Goal: Task Accomplishment & Management: Use online tool/utility

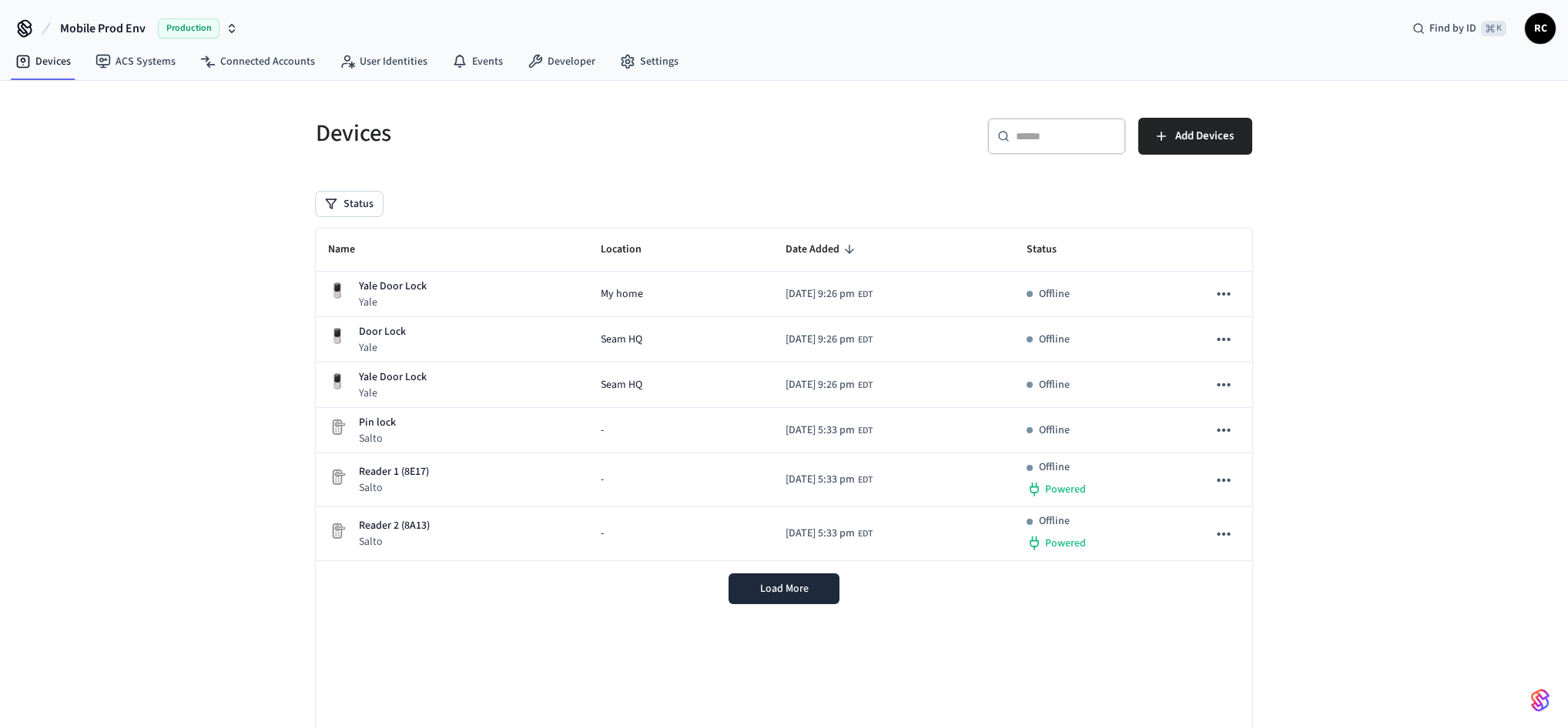
click at [123, 30] on span "Mobile Prod Env" at bounding box center [102, 28] width 85 height 19
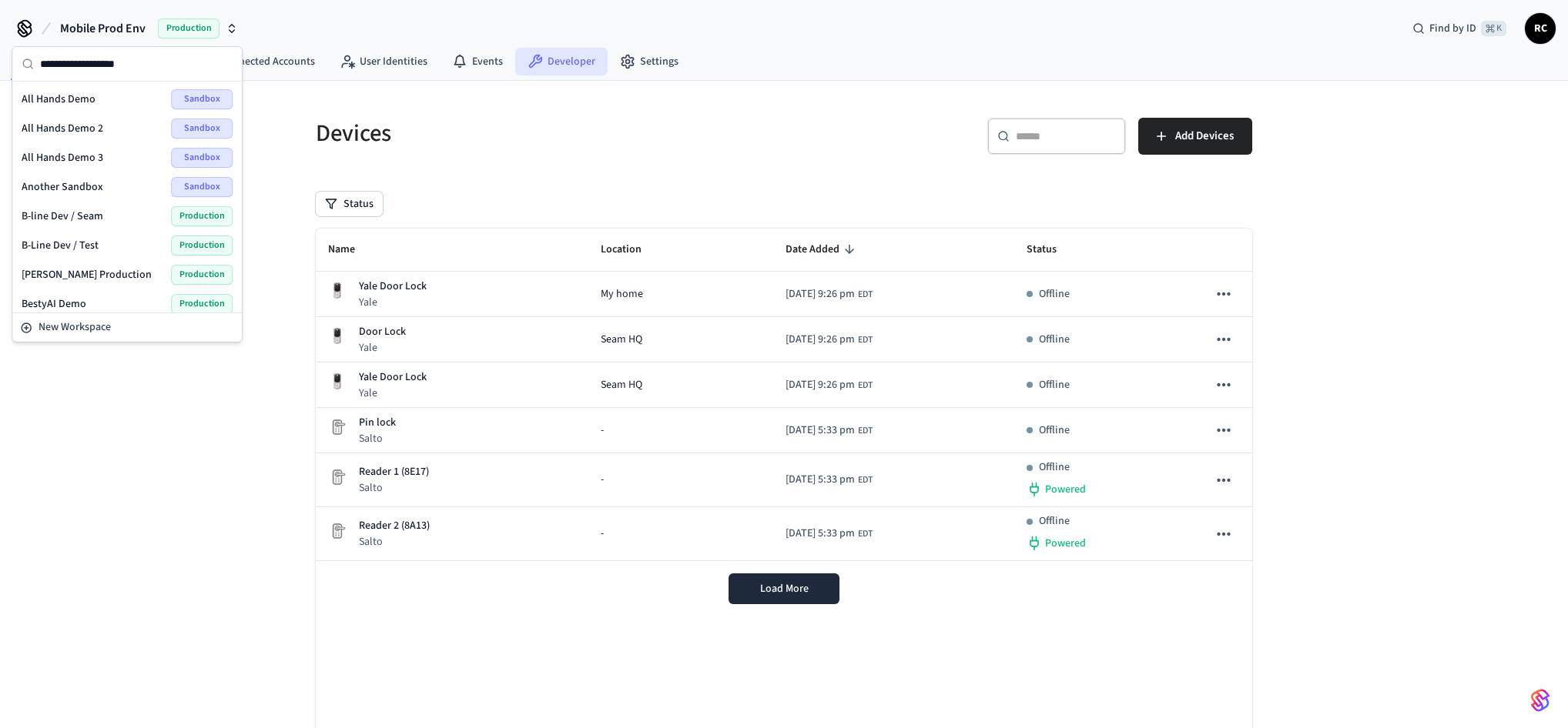
drag, startPoint x: 643, startPoint y: 112, endPoint x: 578, endPoint y: 74, distance: 75.3
click at [642, 112] on div "Devices" at bounding box center [536, 134] width 477 height 68
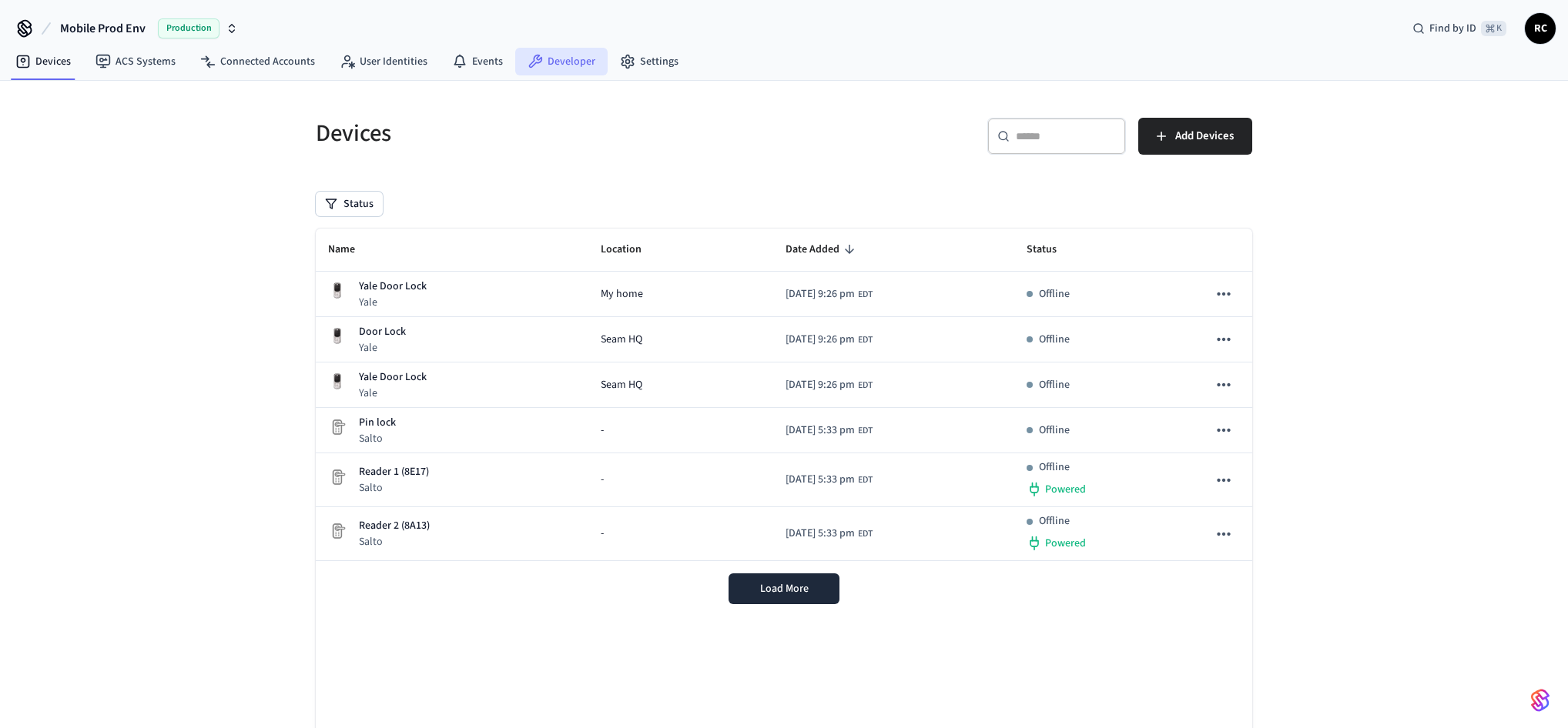
click at [553, 57] on link "Developer" at bounding box center [562, 61] width 92 height 28
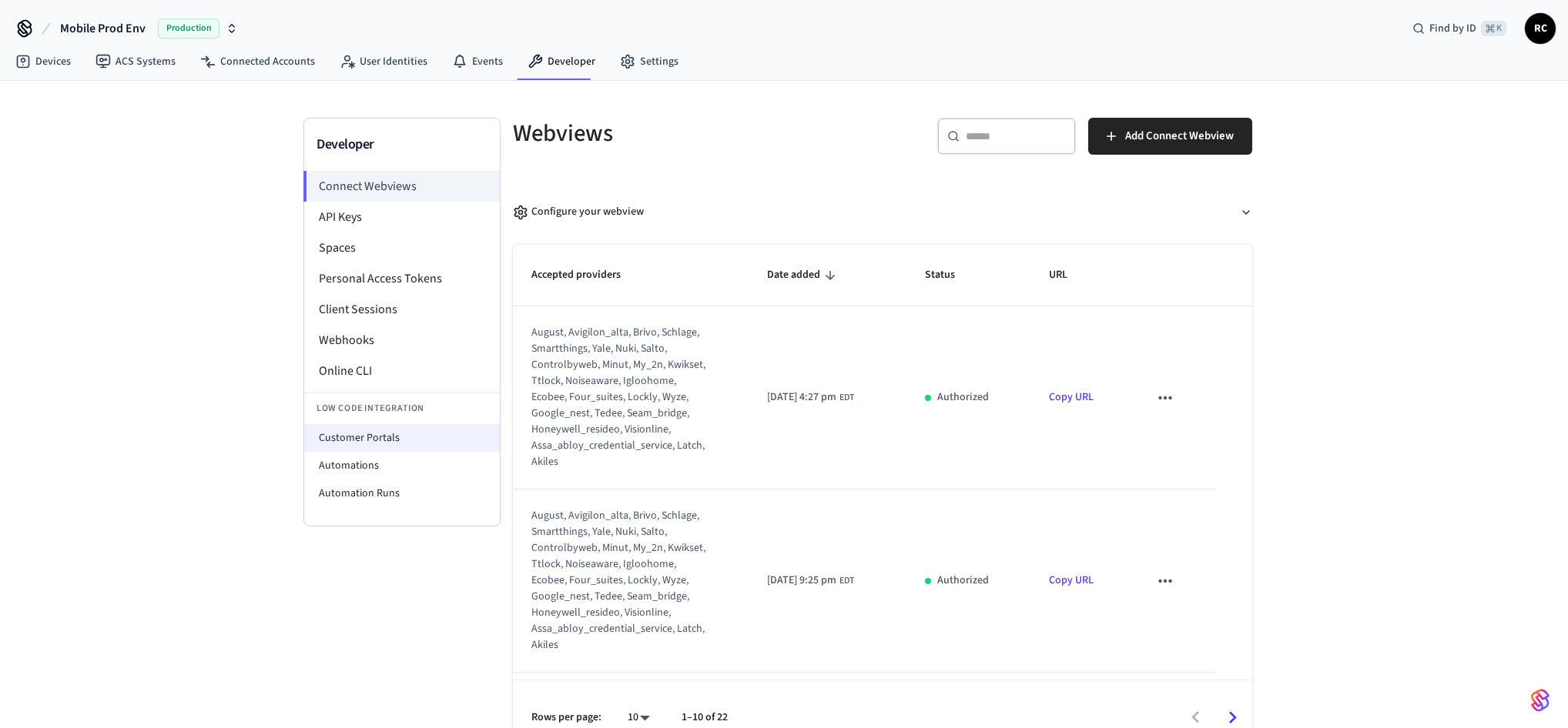
click at [386, 441] on li "Customer Portals" at bounding box center [402, 438] width 196 height 28
select select "**********"
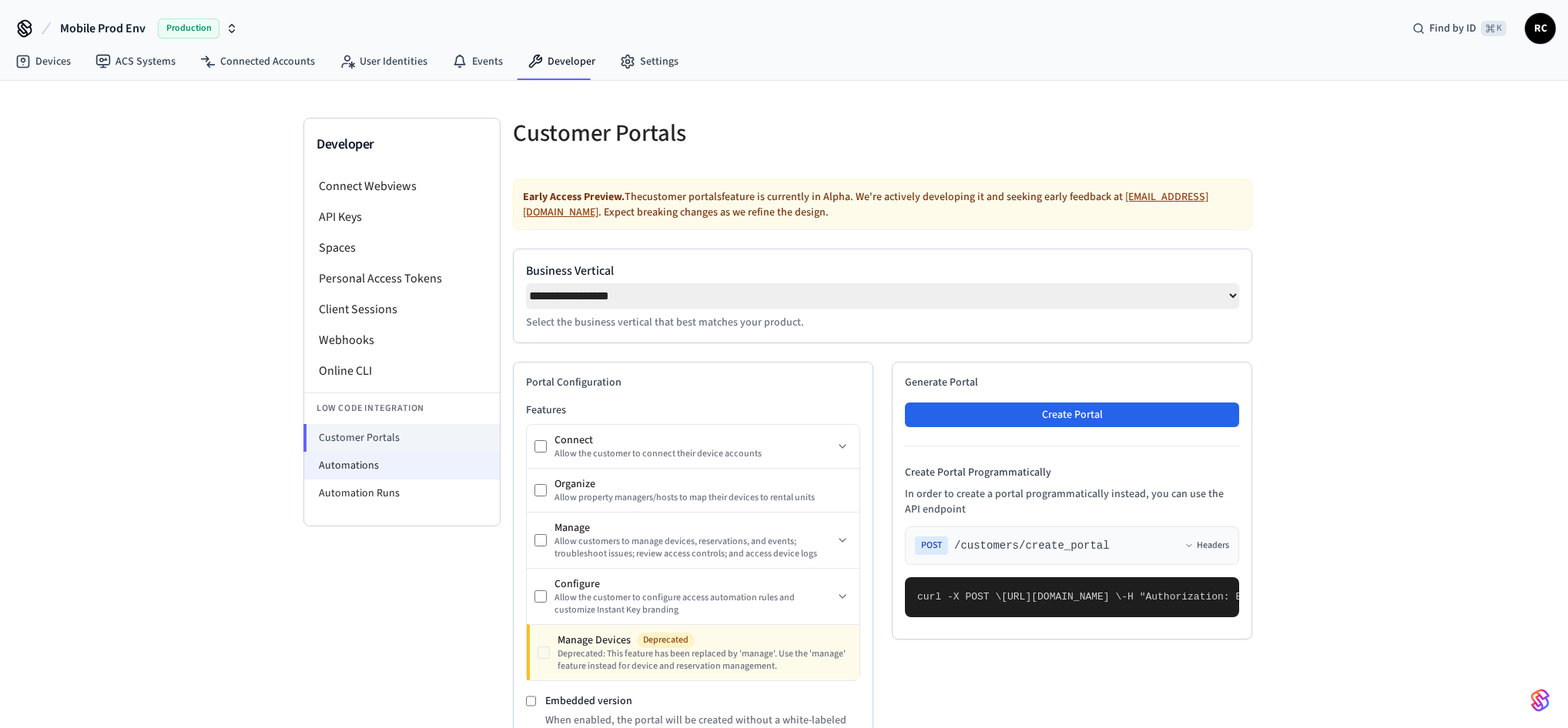
click at [398, 468] on li "Automations" at bounding box center [402, 465] width 196 height 28
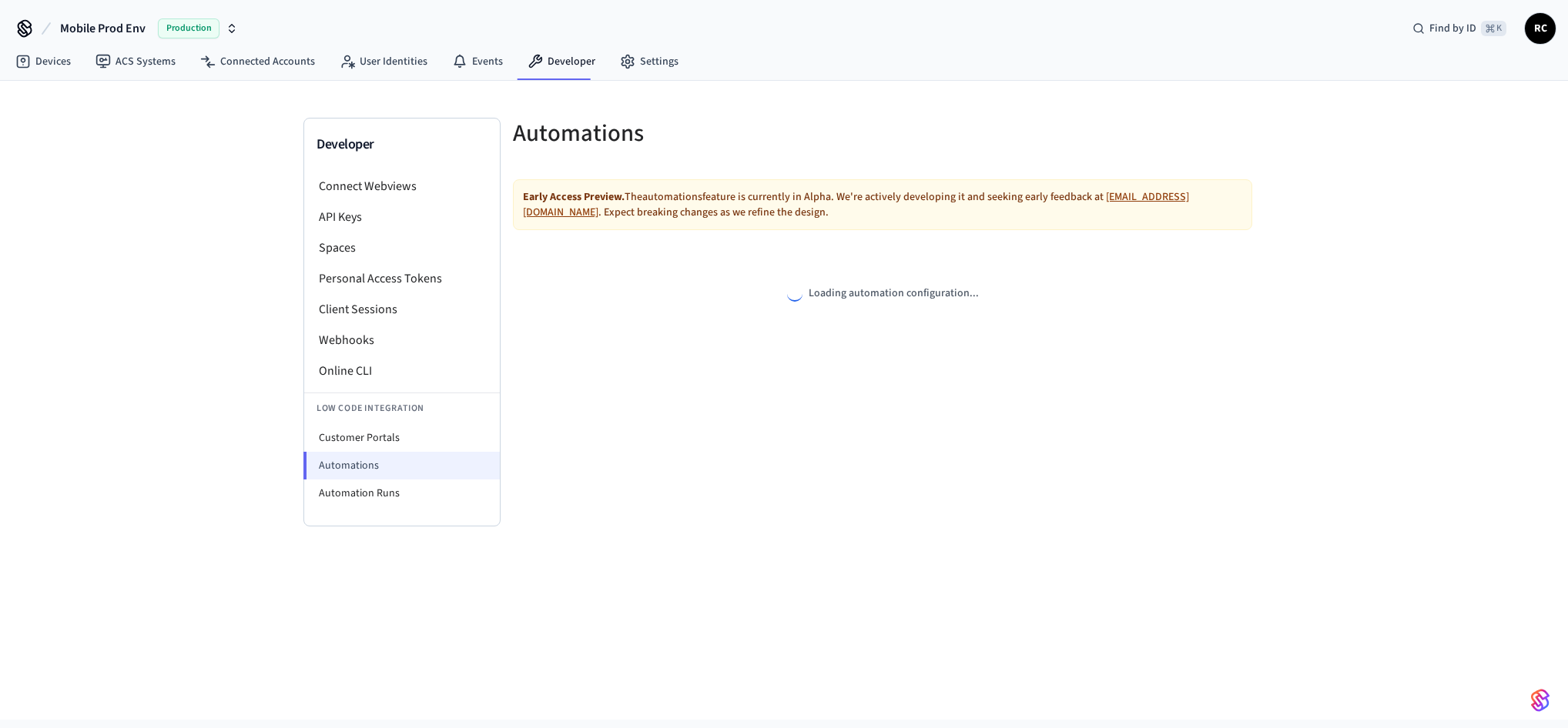
select select "**********"
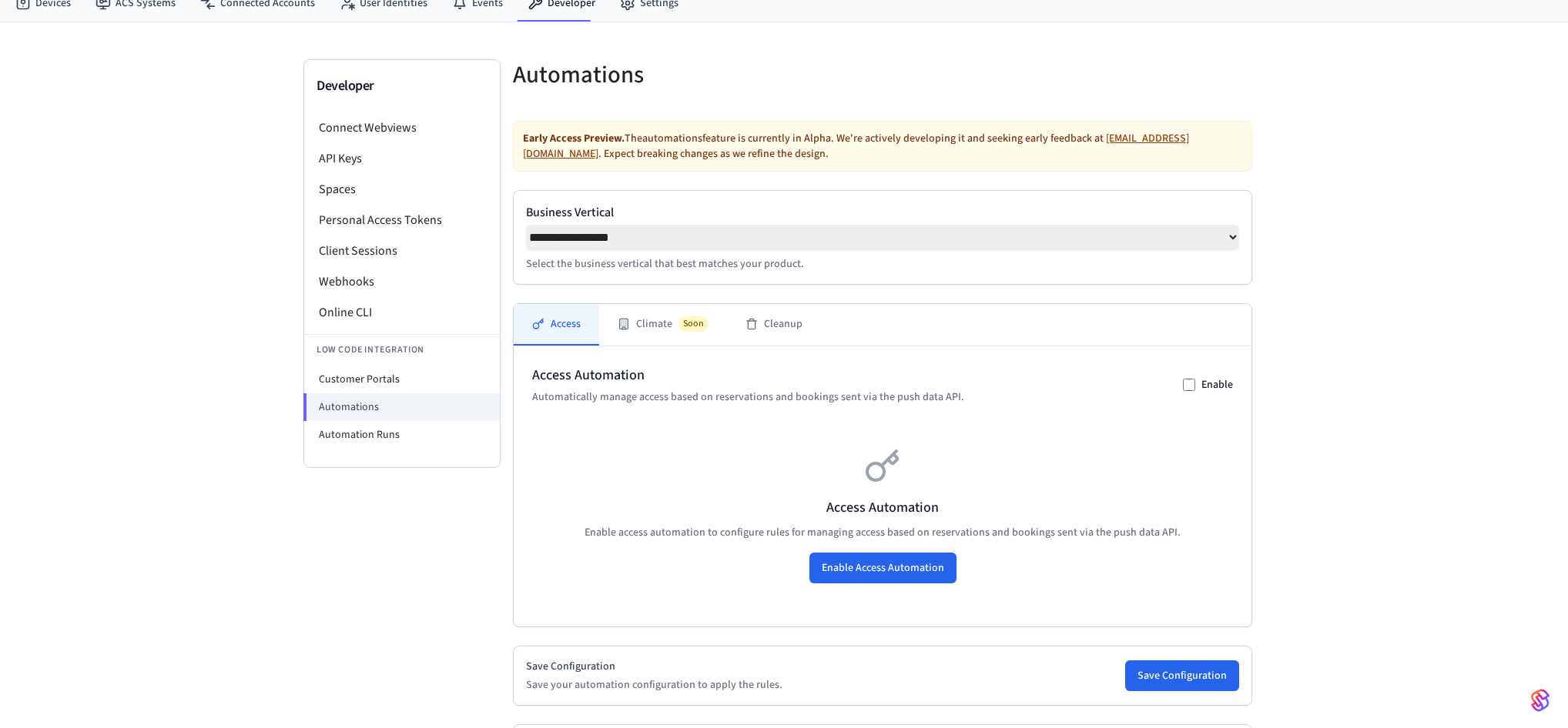
scroll to position [201, 0]
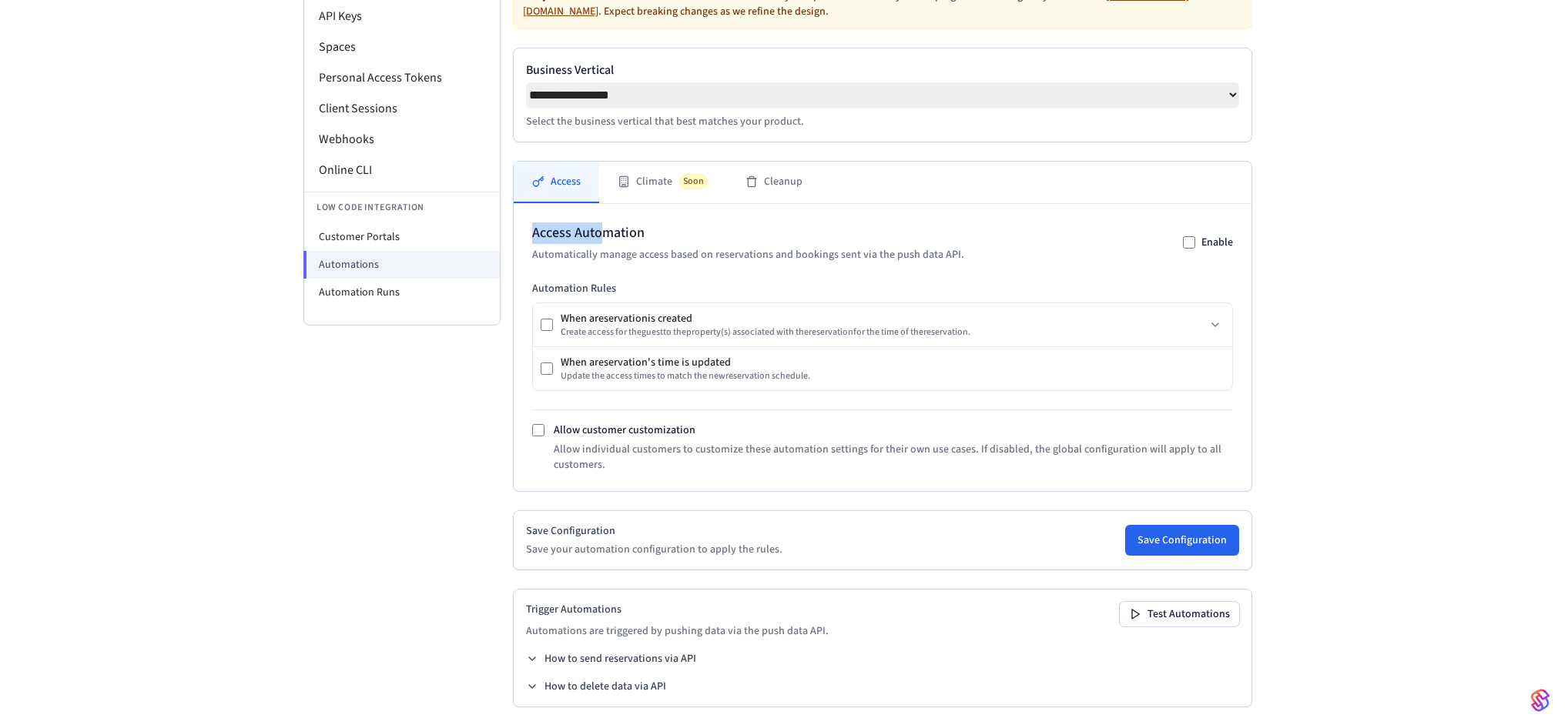
drag, startPoint x: 529, startPoint y: 238, endPoint x: 600, endPoint y: 238, distance: 71.0
click at [600, 238] on div "Access Automation Automatically manage access based on reservations and booking…" at bounding box center [883, 348] width 738 height 287
click at [693, 265] on div "Access Automation Automatically manage access based on reservations and booking…" at bounding box center [882, 347] width 701 height 250
click at [652, 189] on button "Climate Soon" at bounding box center [663, 182] width 128 height 41
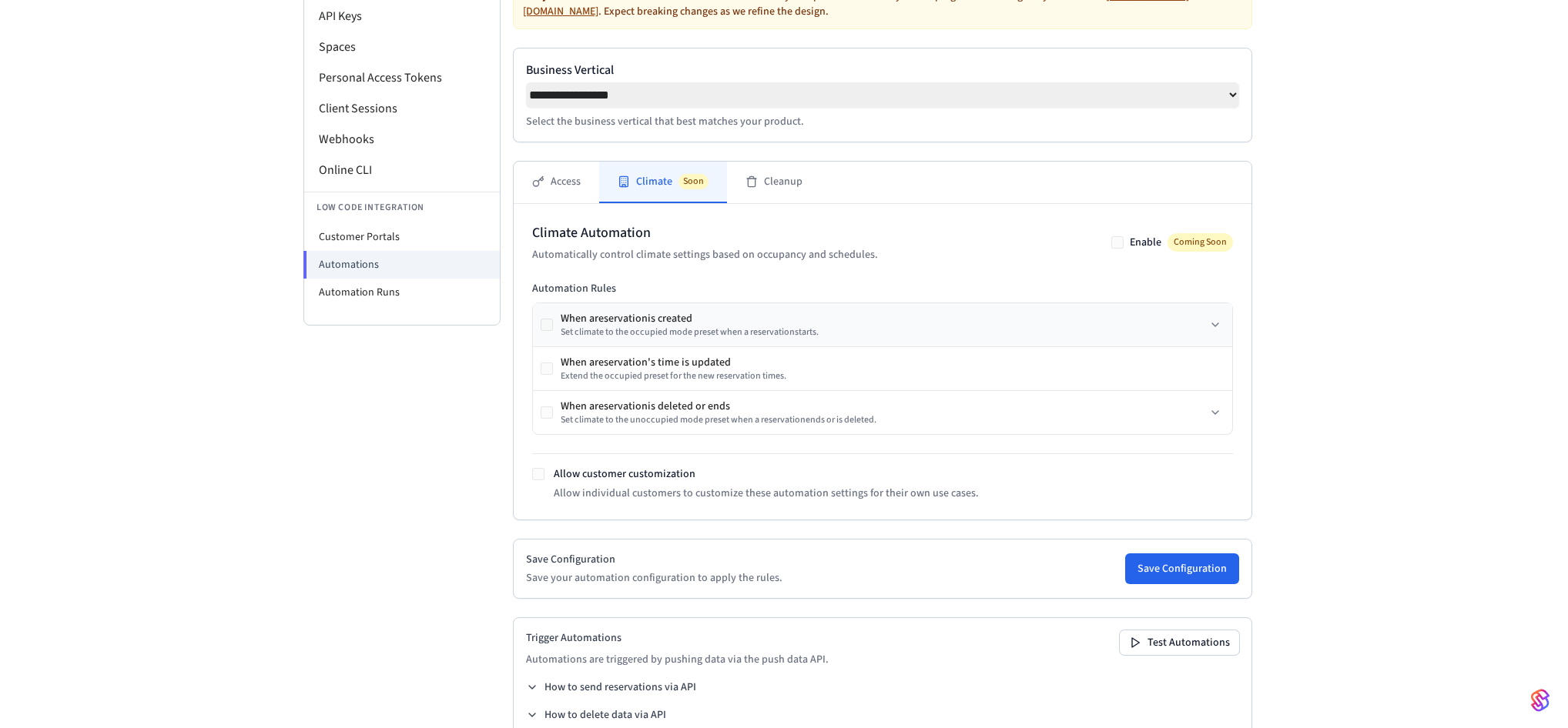
drag, startPoint x: 594, startPoint y: 324, endPoint x: 670, endPoint y: 325, distance: 76.0
click at [670, 325] on div "When a reservation is created" at bounding box center [690, 318] width 258 height 15
drag, startPoint x: 650, startPoint y: 369, endPoint x: 693, endPoint y: 373, distance: 43.2
click at [693, 373] on div "When a reservation 's time is updated Extend the occupied preset for the new re…" at bounding box center [674, 368] width 226 height 28
drag, startPoint x: 592, startPoint y: 414, endPoint x: 710, endPoint y: 412, distance: 118.0
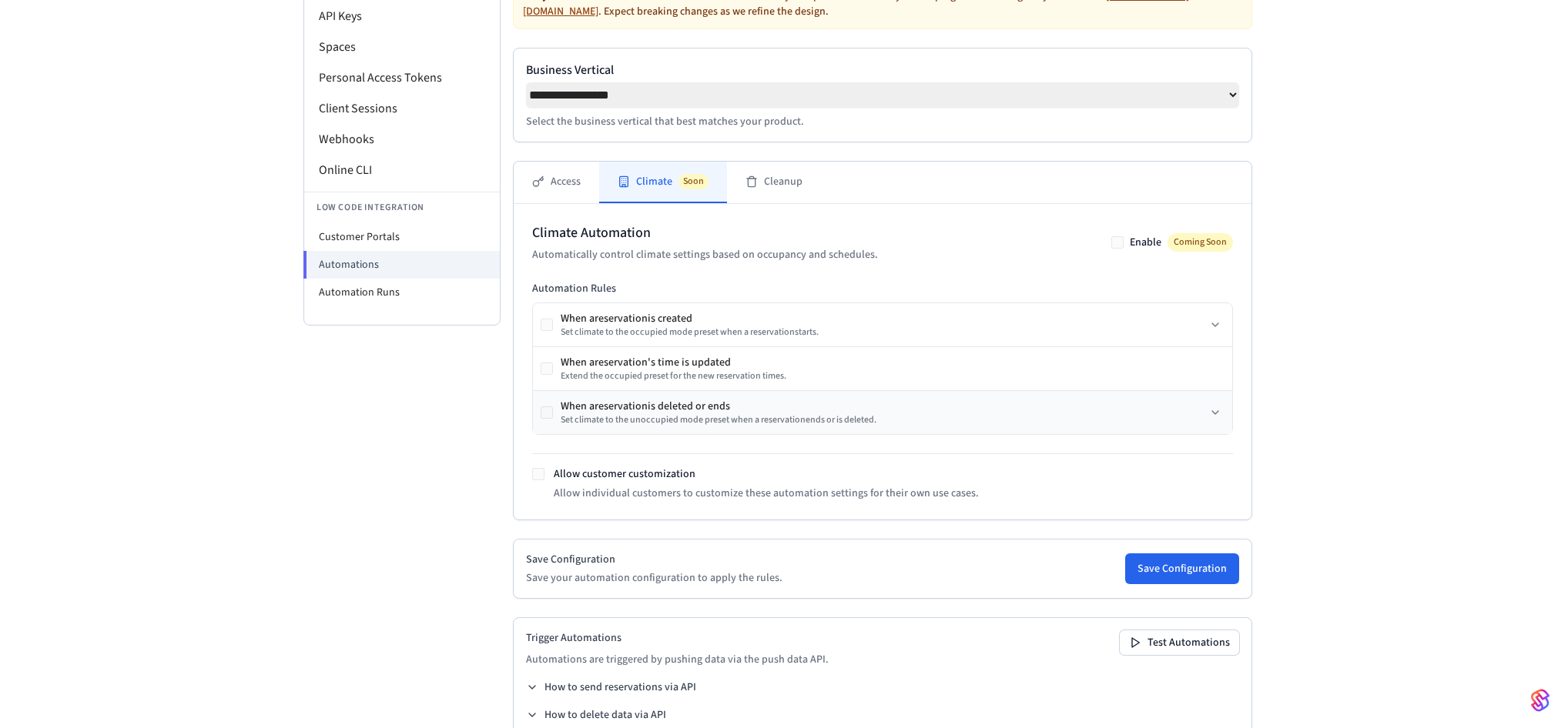
click at [710, 412] on div "When a reservation is deleted or ends Set climate to the unoccupied mode preset…" at bounding box center [719, 412] width 316 height 28
drag, startPoint x: 649, startPoint y: 407, endPoint x: 703, endPoint y: 412, distance: 54.2
click at [703, 412] on div "When a reservation is deleted or ends" at bounding box center [719, 406] width 316 height 15
drag, startPoint x: 754, startPoint y: 415, endPoint x: 565, endPoint y: 405, distance: 189.3
click at [565, 405] on div "When a reservation is deleted or ends" at bounding box center [719, 406] width 316 height 15
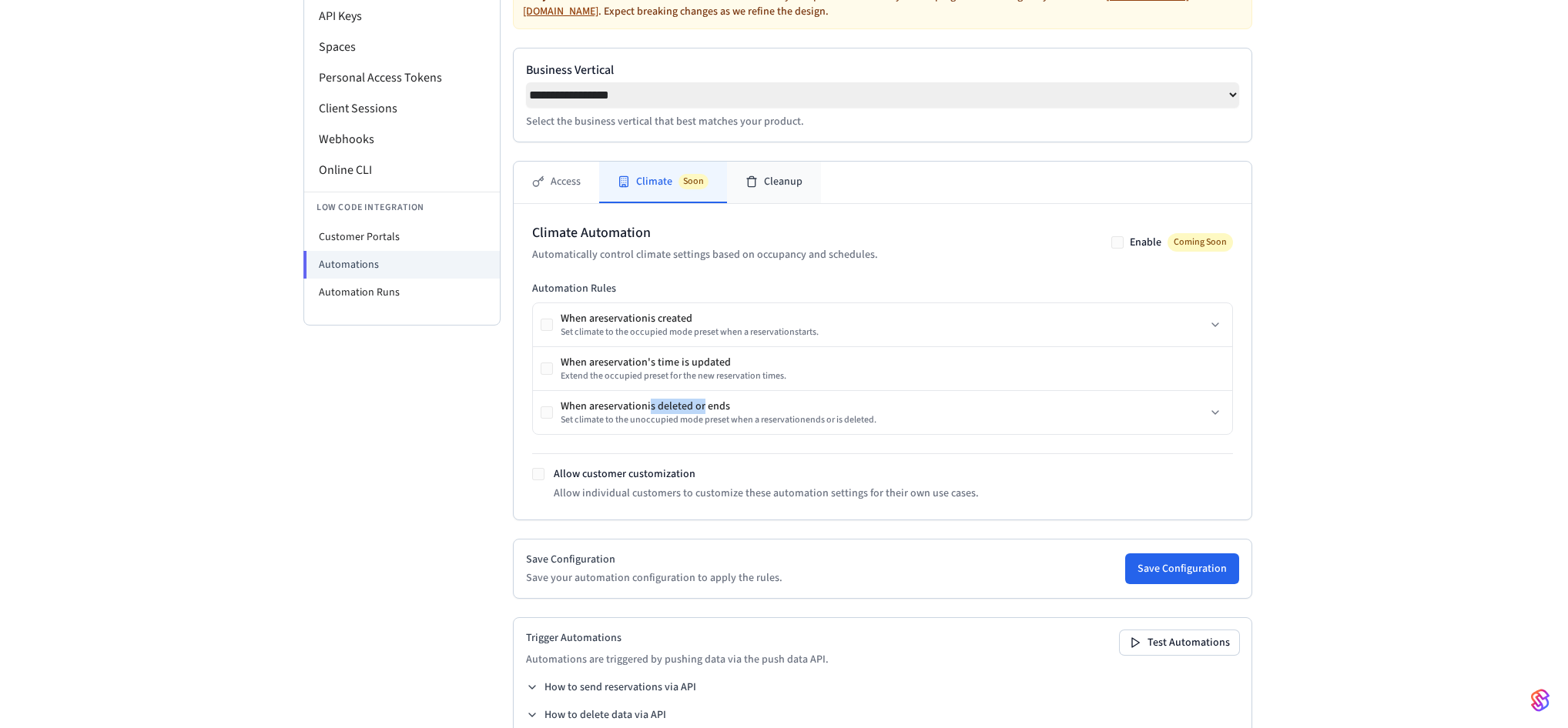
click at [748, 195] on button "Cleanup" at bounding box center [774, 182] width 94 height 41
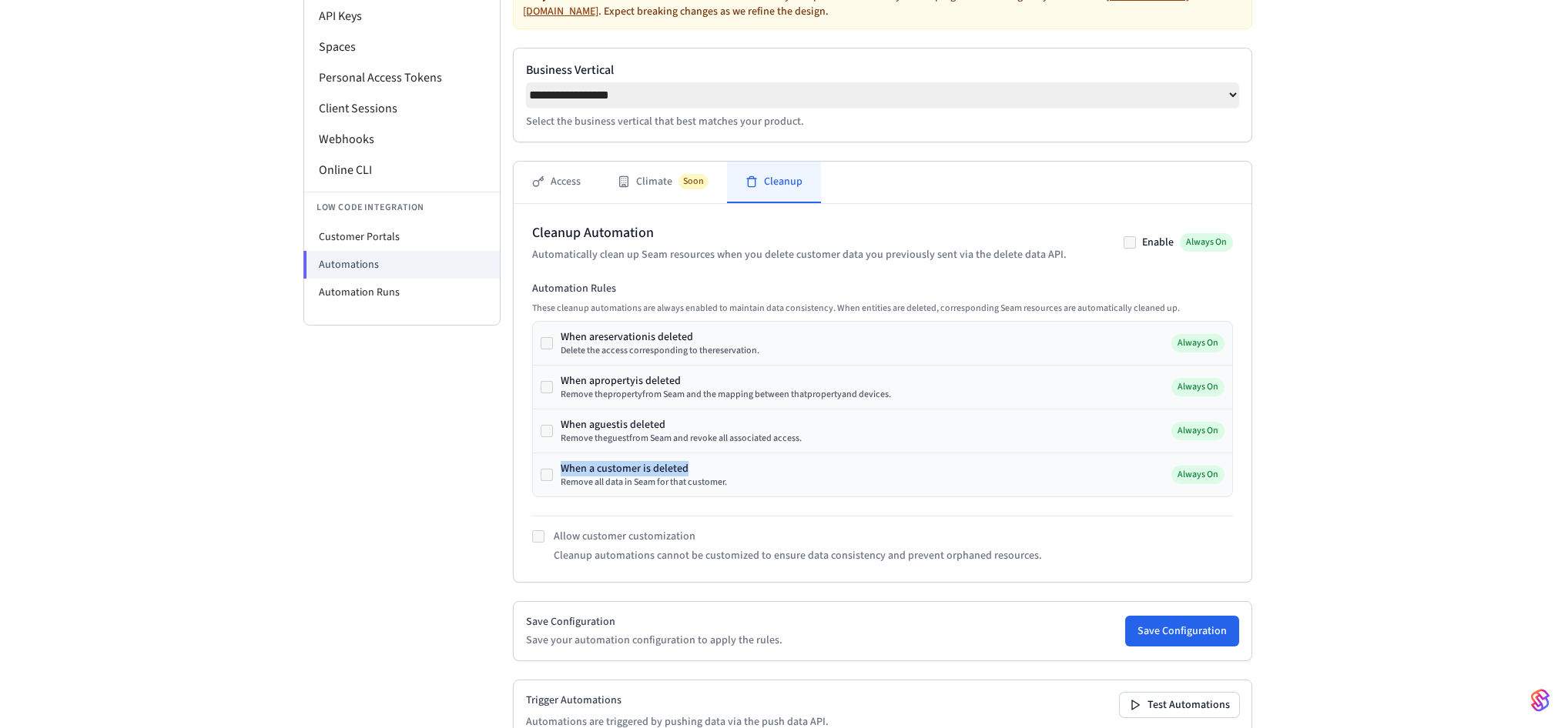
drag, startPoint x: 598, startPoint y: 462, endPoint x: 690, endPoint y: 469, distance: 92.3
click at [690, 469] on div "When a customer is deleted Remove all data in Seam for that customer. Always On" at bounding box center [883, 475] width 700 height 43
click at [755, 483] on div "When a customer is deleted Remove all data in Seam for that customer. Always On" at bounding box center [883, 475] width 700 height 43
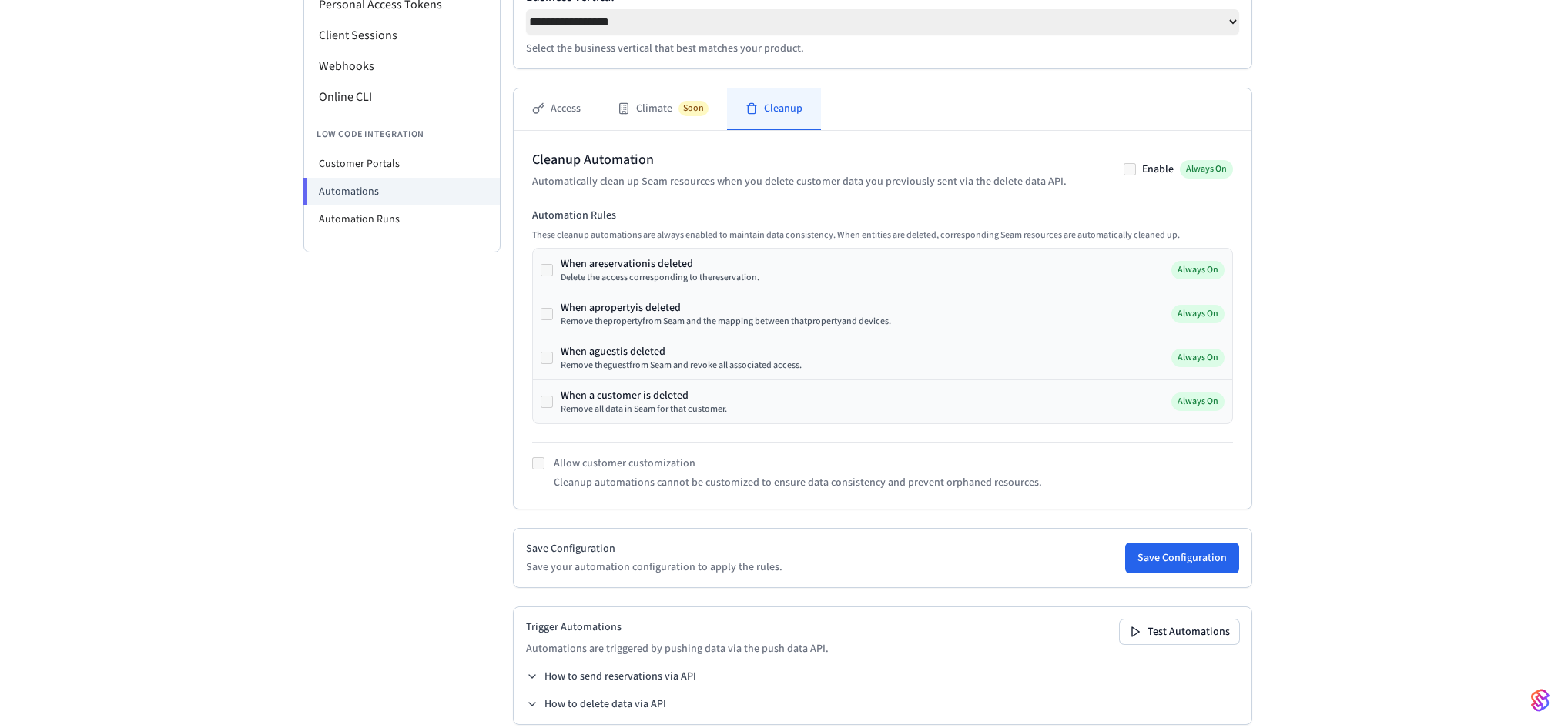
scroll to position [298, 0]
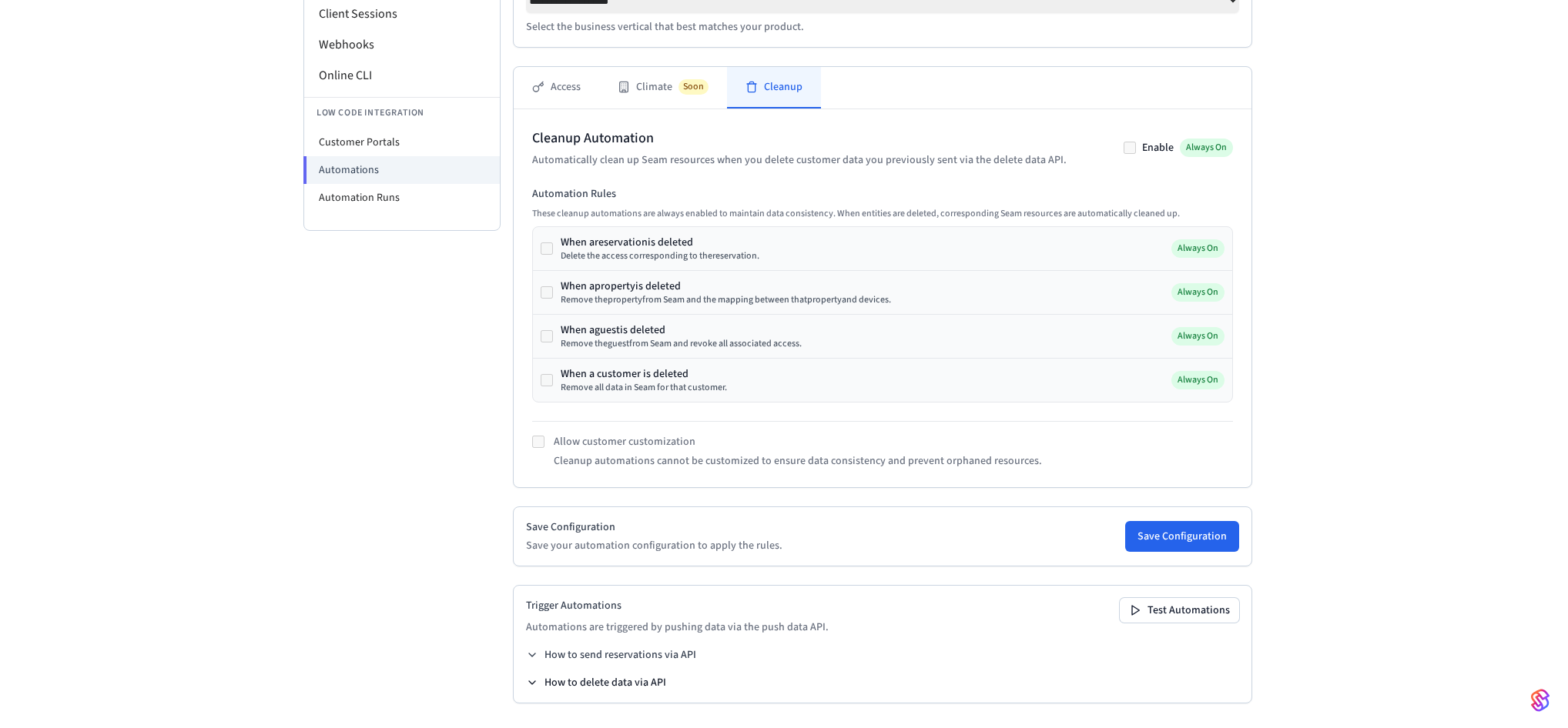
click at [615, 684] on button "How to delete data via API" at bounding box center [597, 682] width 140 height 15
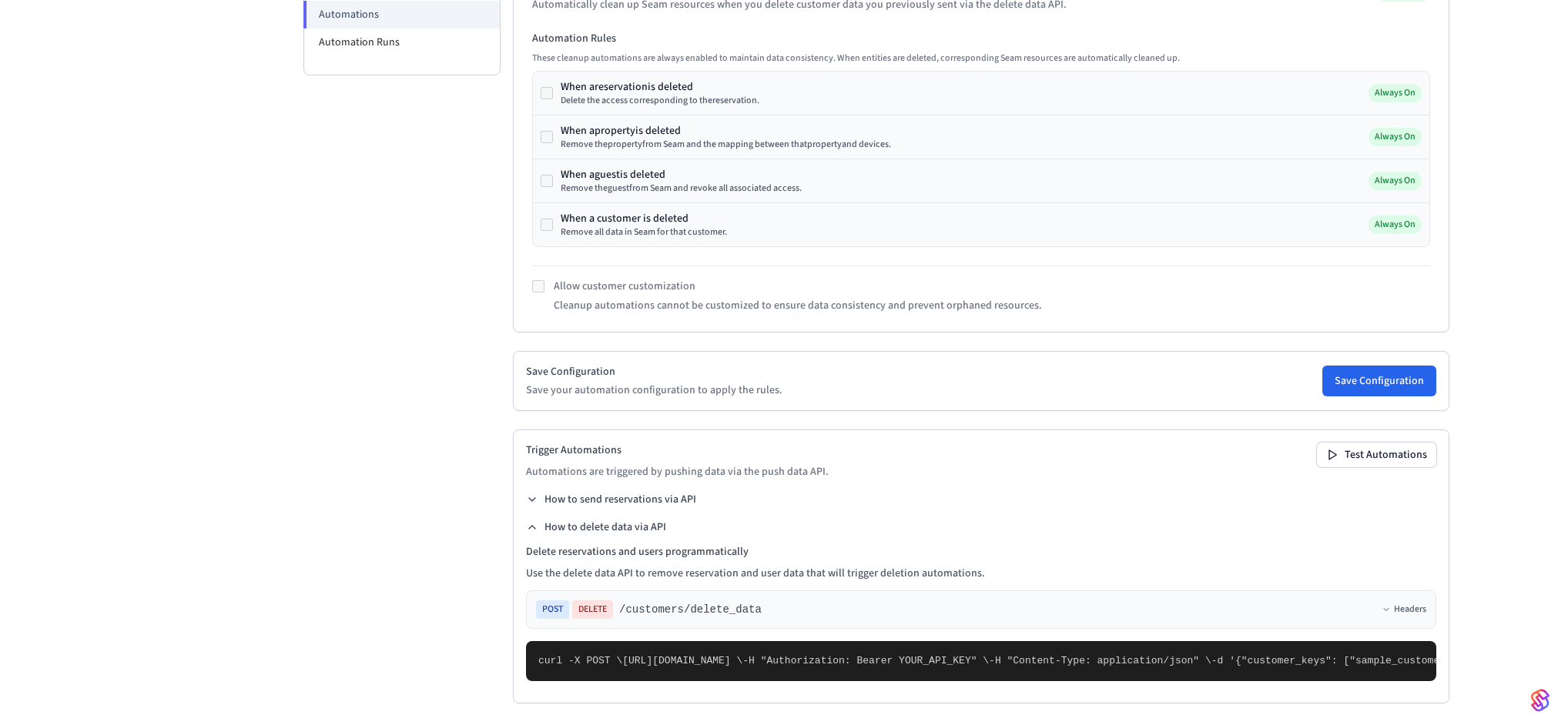
scroll to position [588, 0]
click at [1241, 655] on span ""customer_keys": ["sample_customer_key"]," at bounding box center [1364, 661] width 247 height 12
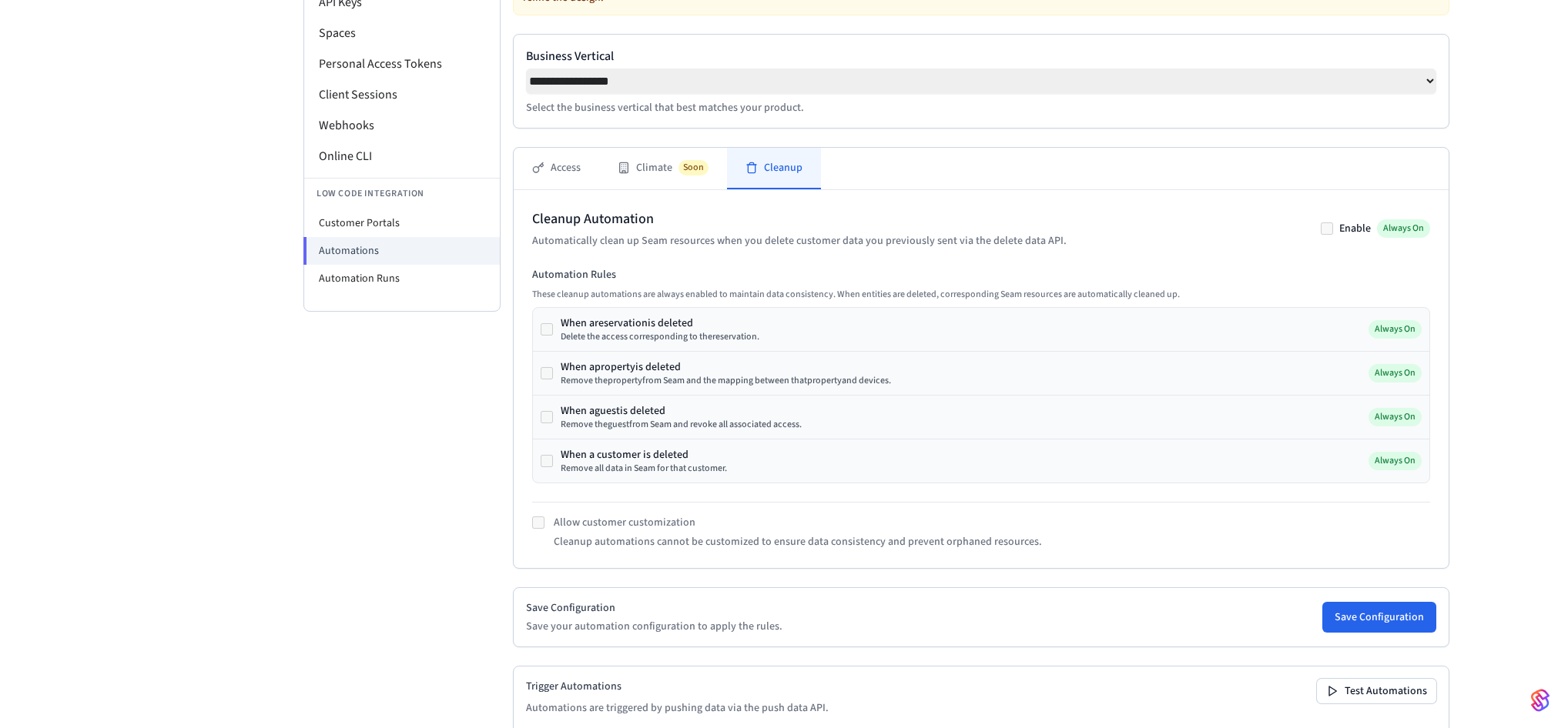
scroll to position [75, 0]
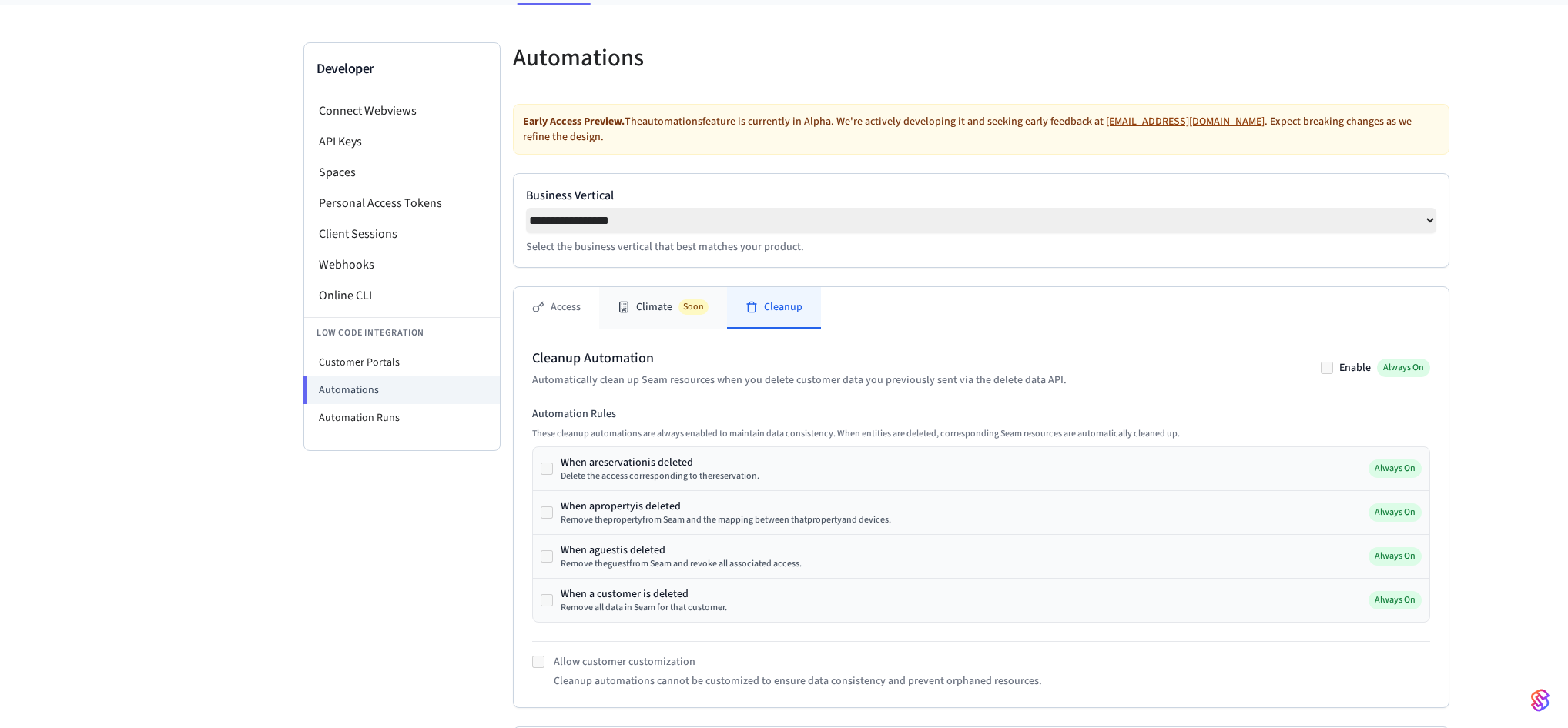
click at [652, 325] on button "Climate Soon" at bounding box center [663, 308] width 128 height 41
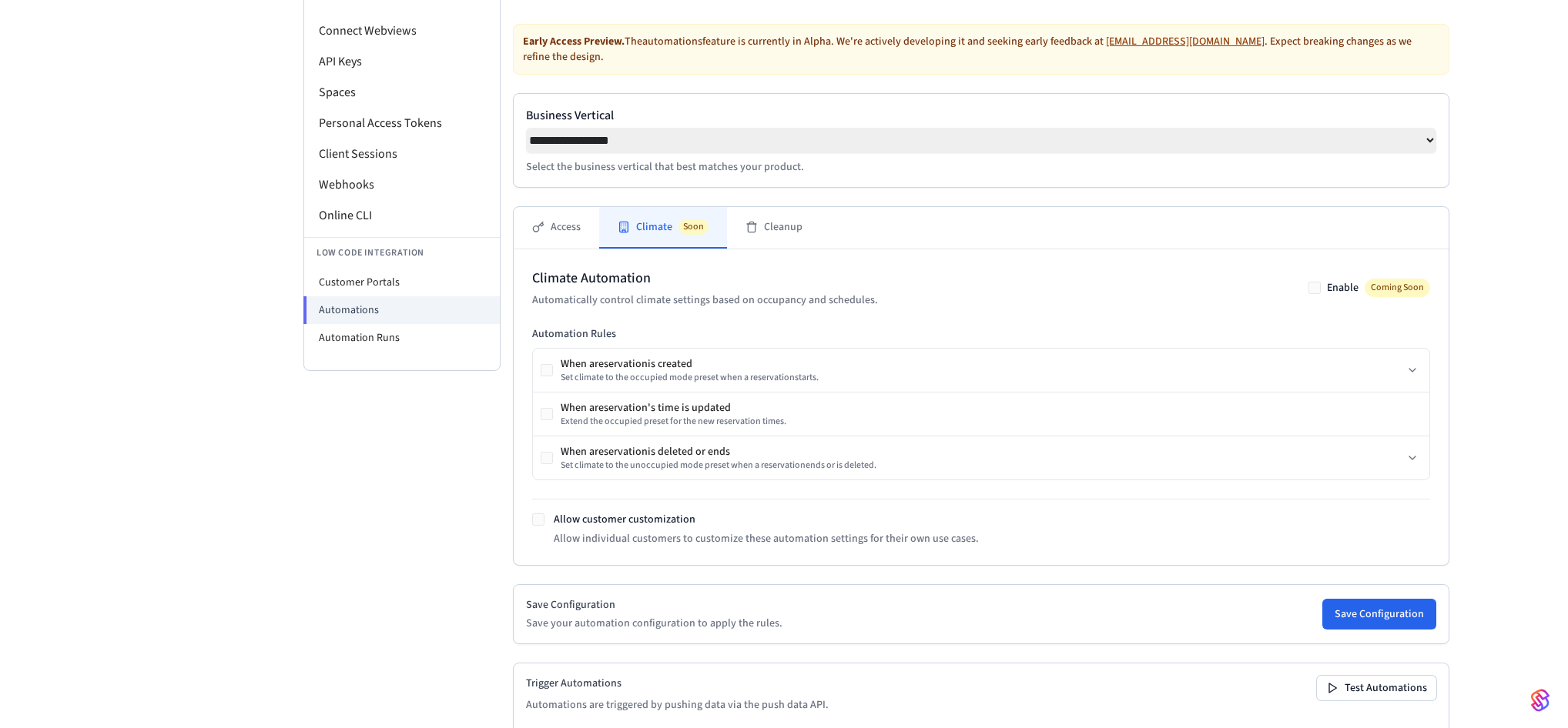
scroll to position [159, 0]
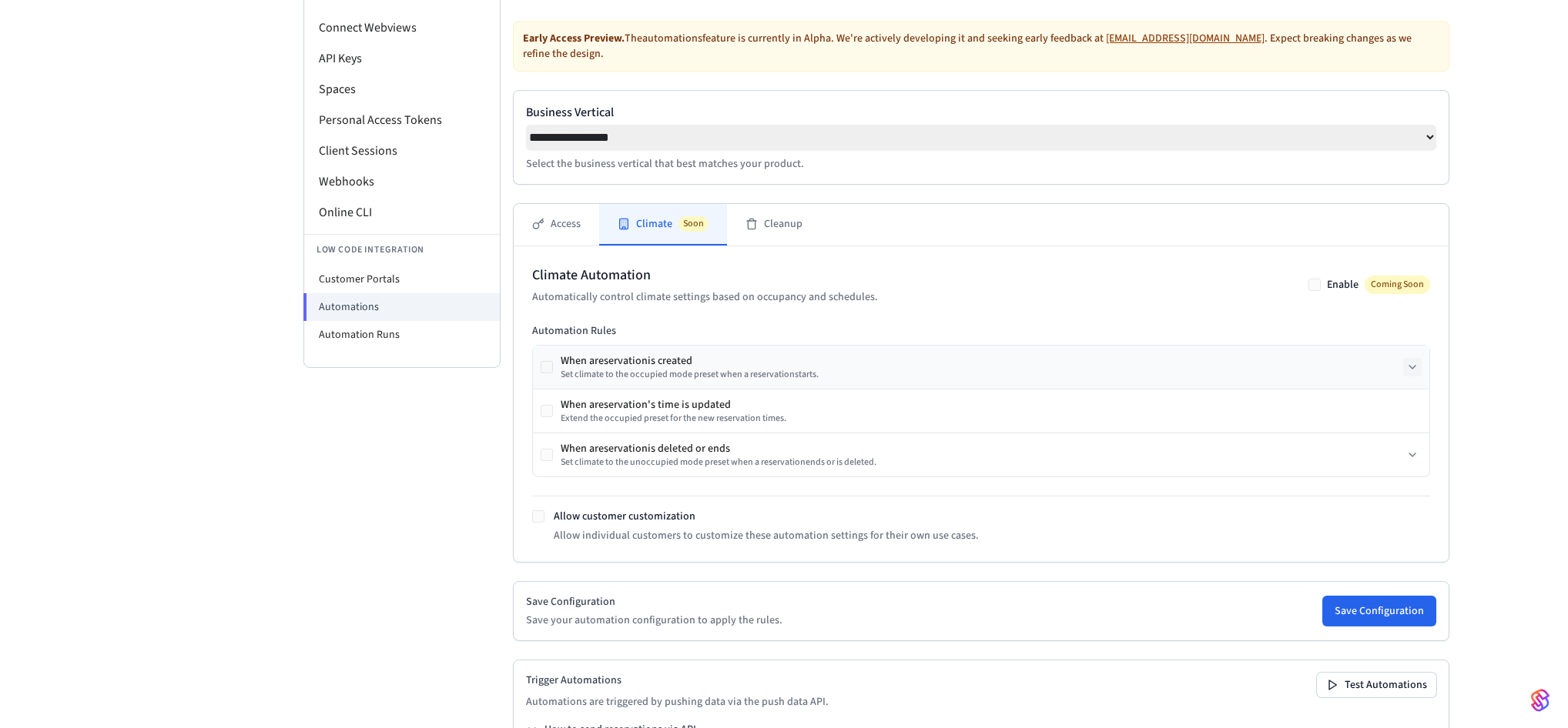
click at [1407, 370] on icon at bounding box center [1413, 368] width 13 height 13
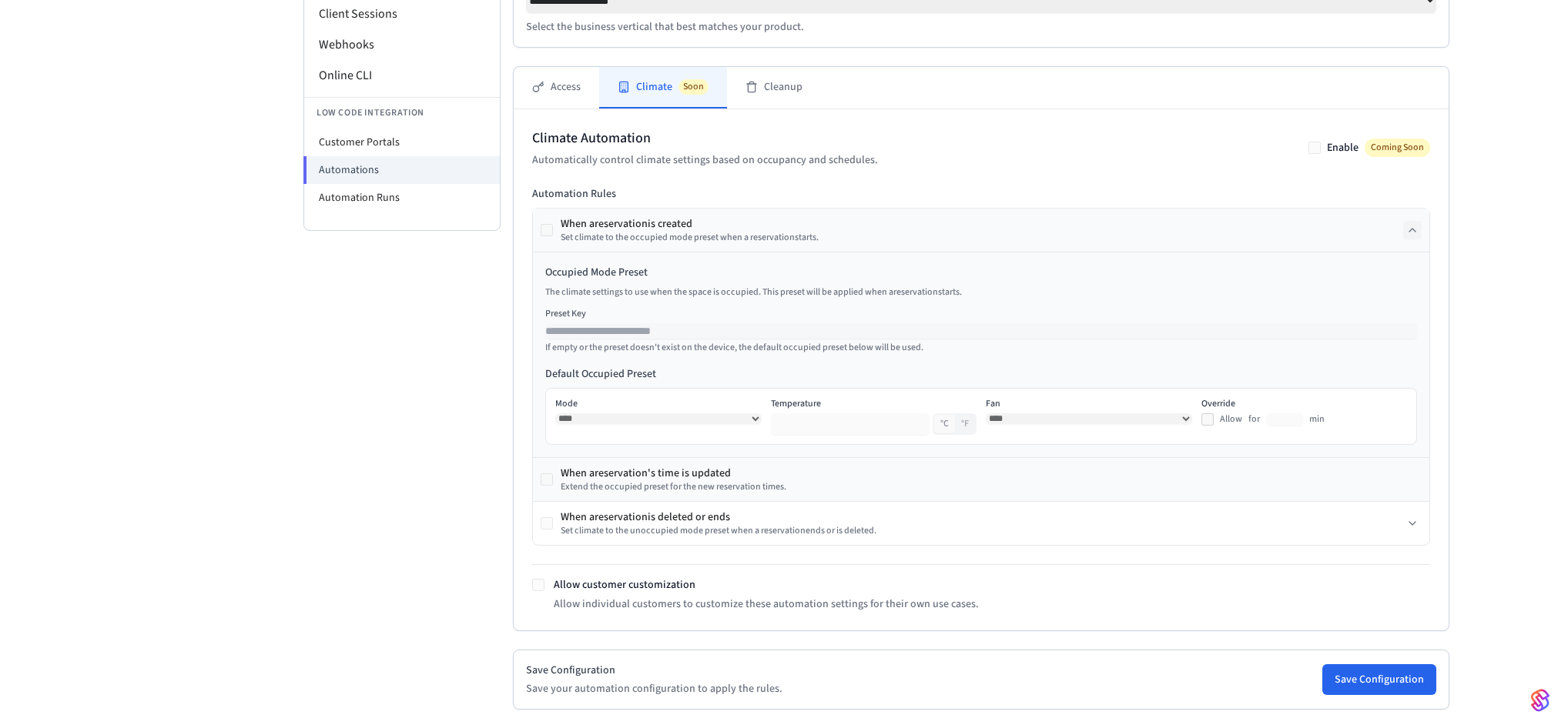
scroll to position [351, 0]
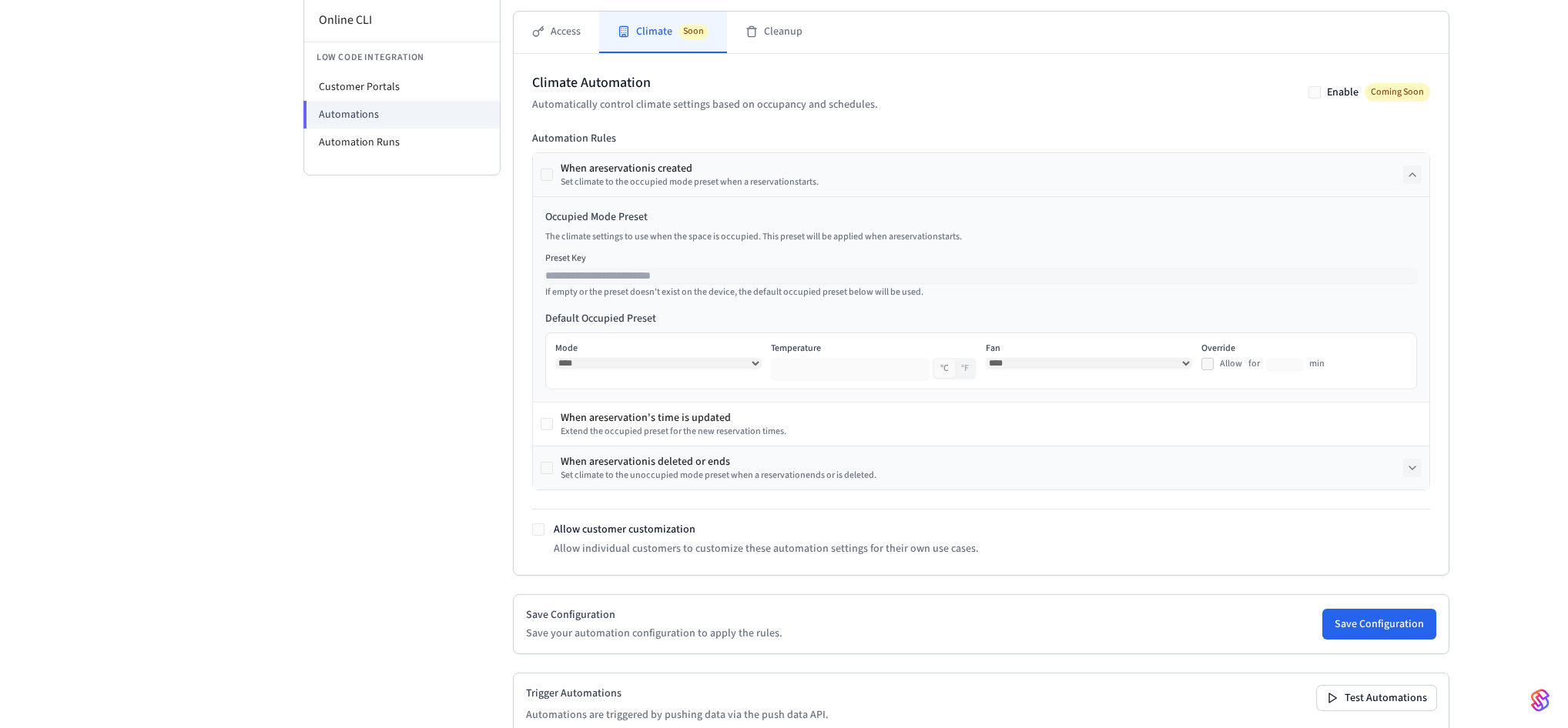
click at [1407, 473] on icon at bounding box center [1413, 468] width 13 height 13
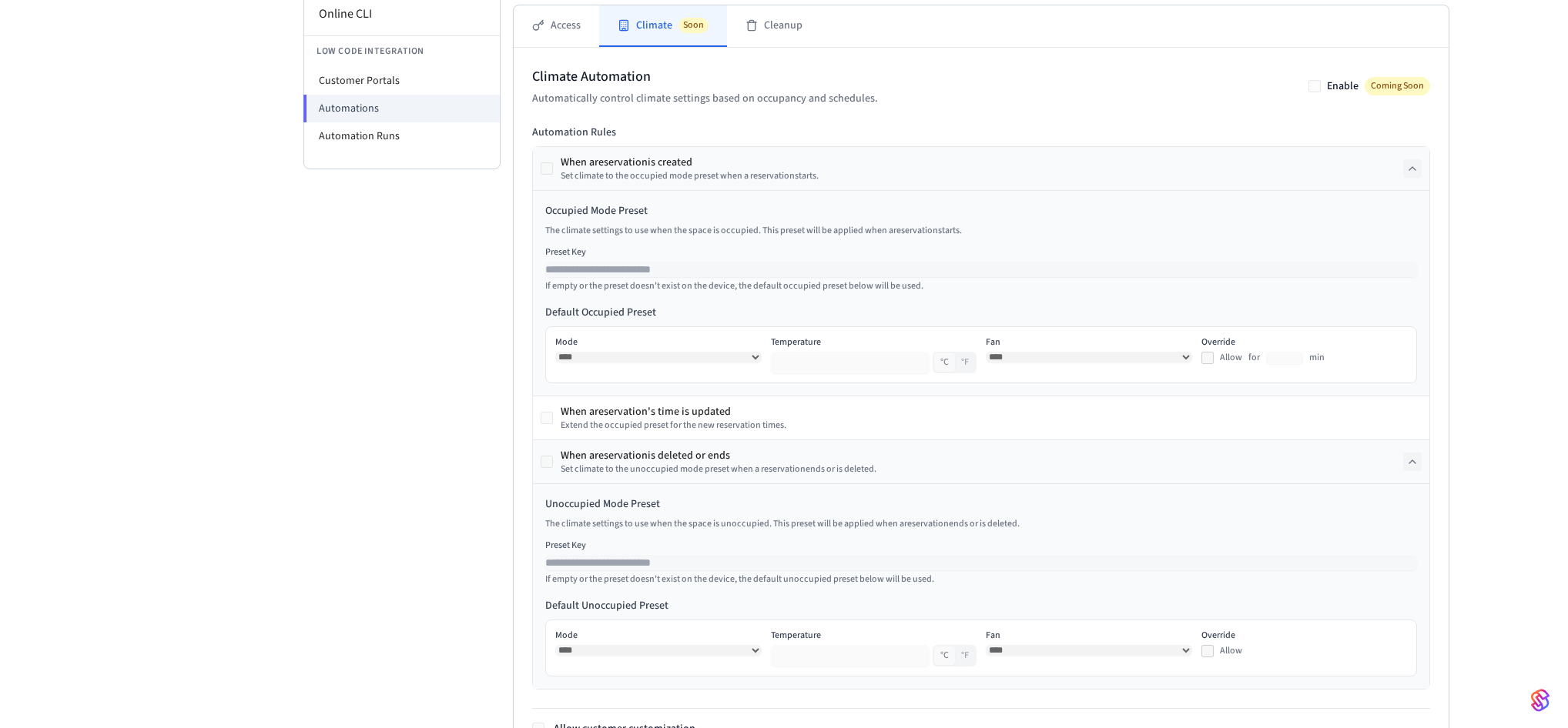
scroll to position [219, 0]
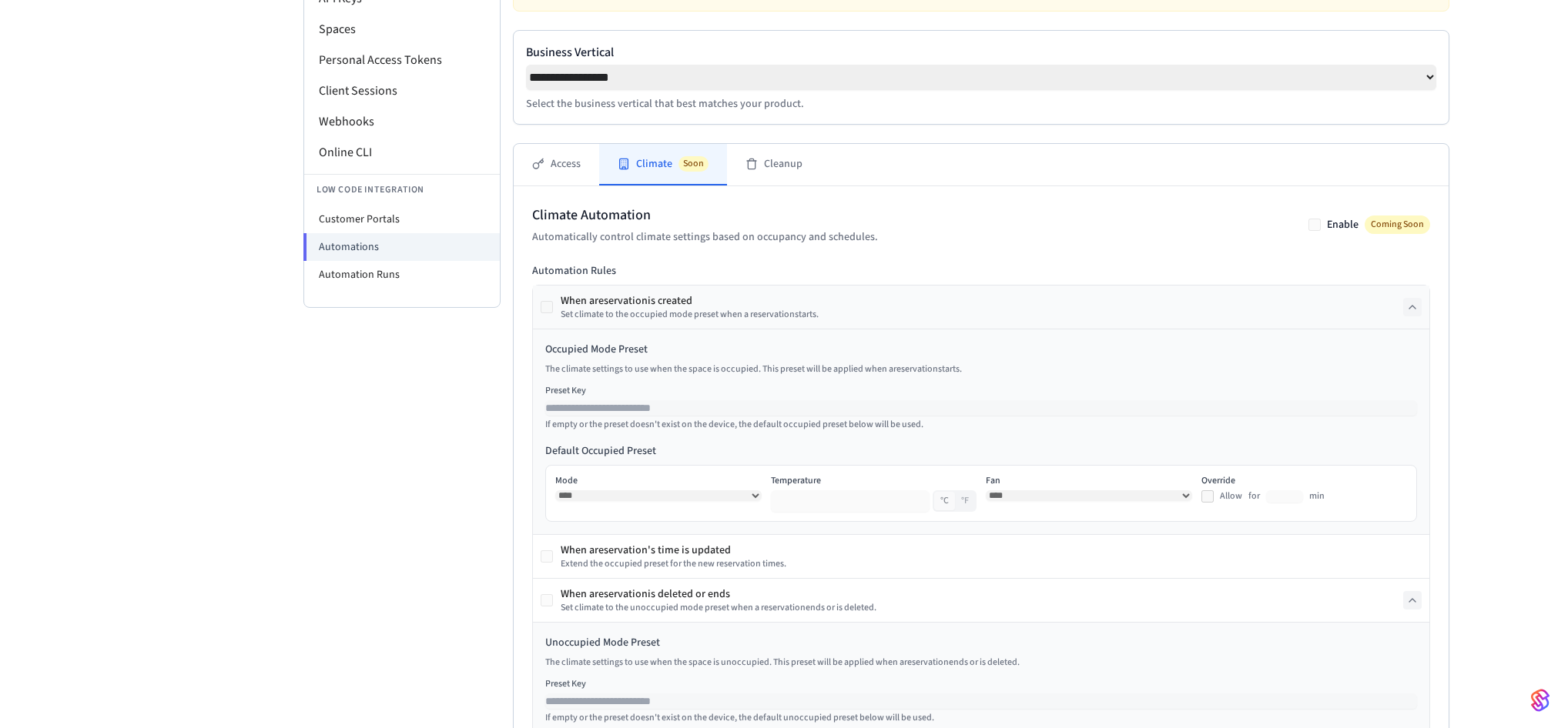
click at [1407, 308] on icon at bounding box center [1413, 308] width 13 height 13
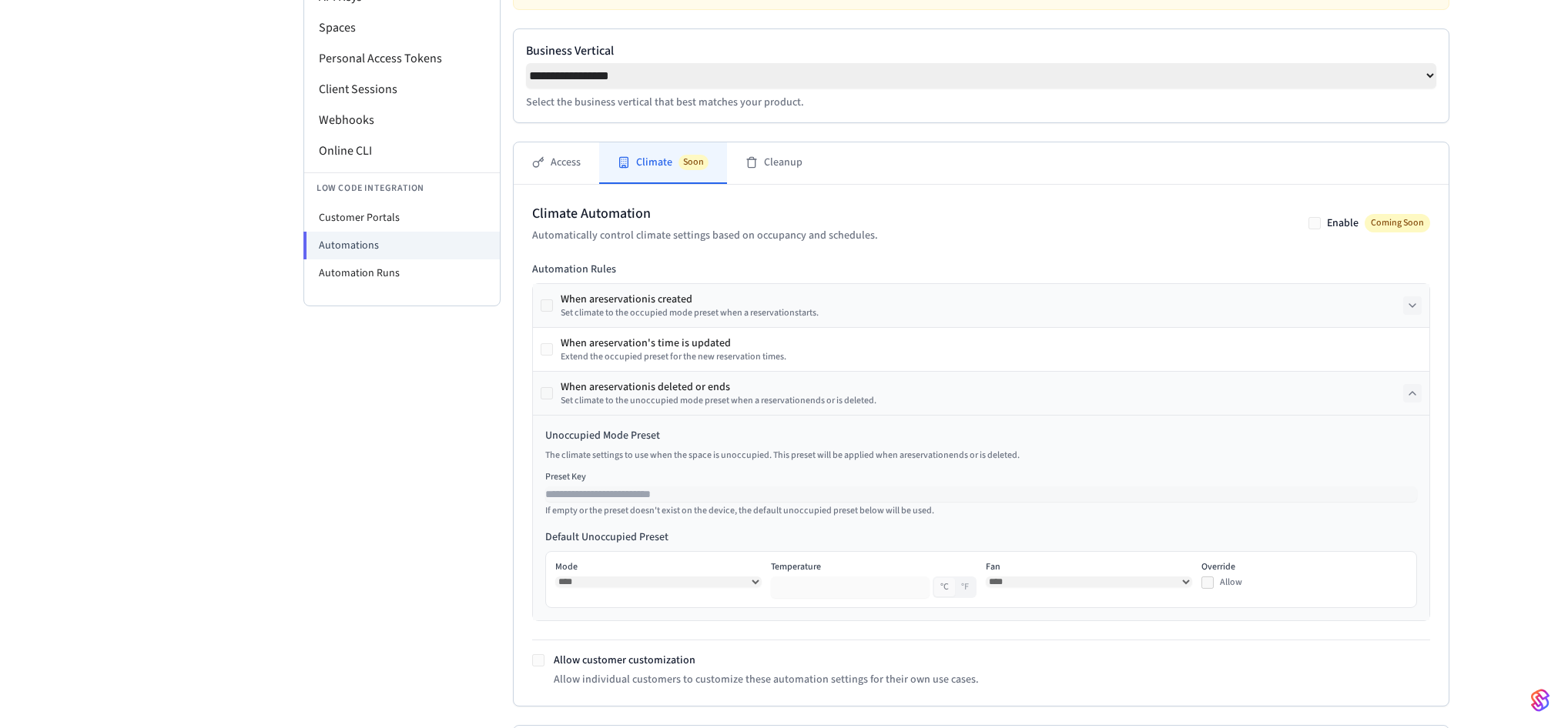
scroll to position [221, 0]
click at [1404, 307] on button at bounding box center [1413, 305] width 19 height 19
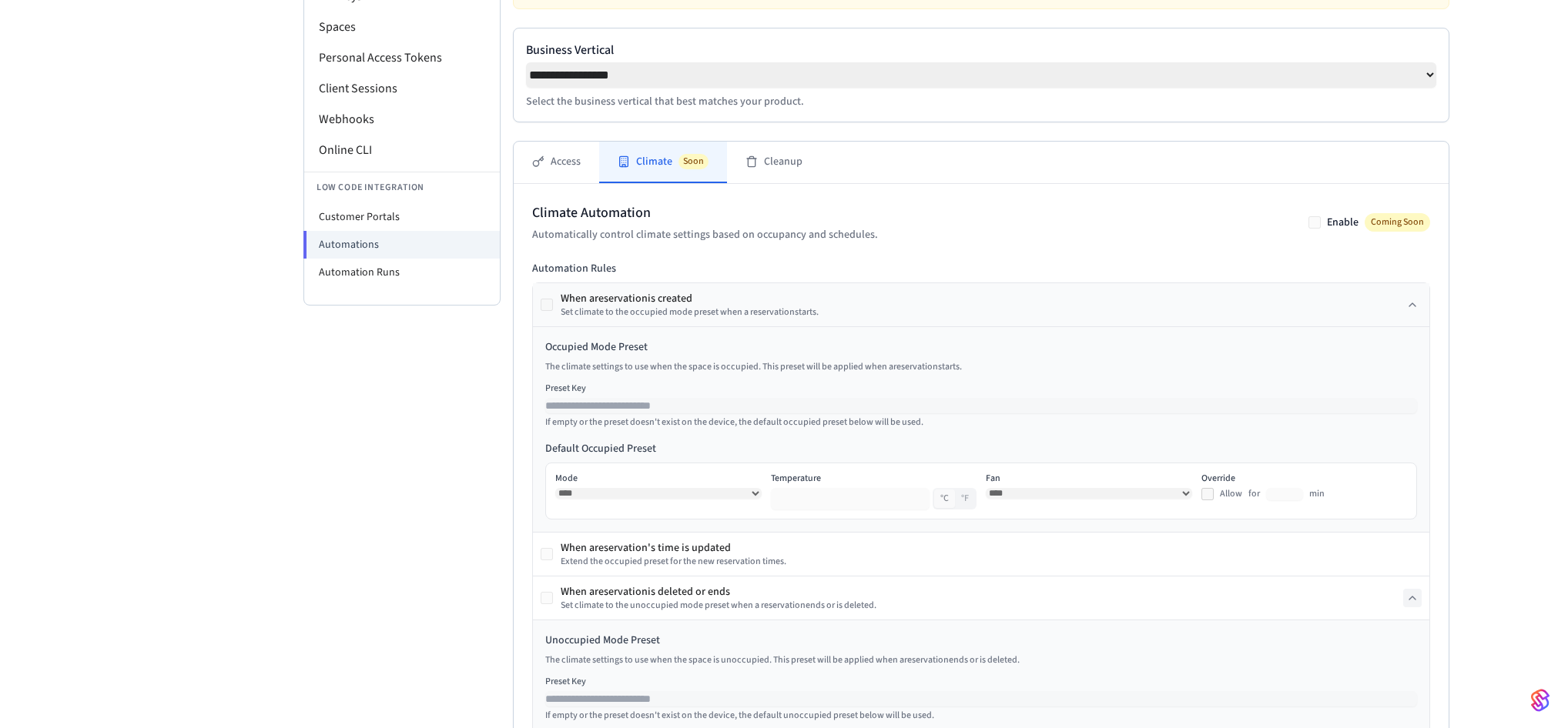
click at [1067, 529] on div "Occupied Mode Preset The climate settings to use when the space is occupied. Th…" at bounding box center [981, 429] width 897 height 205
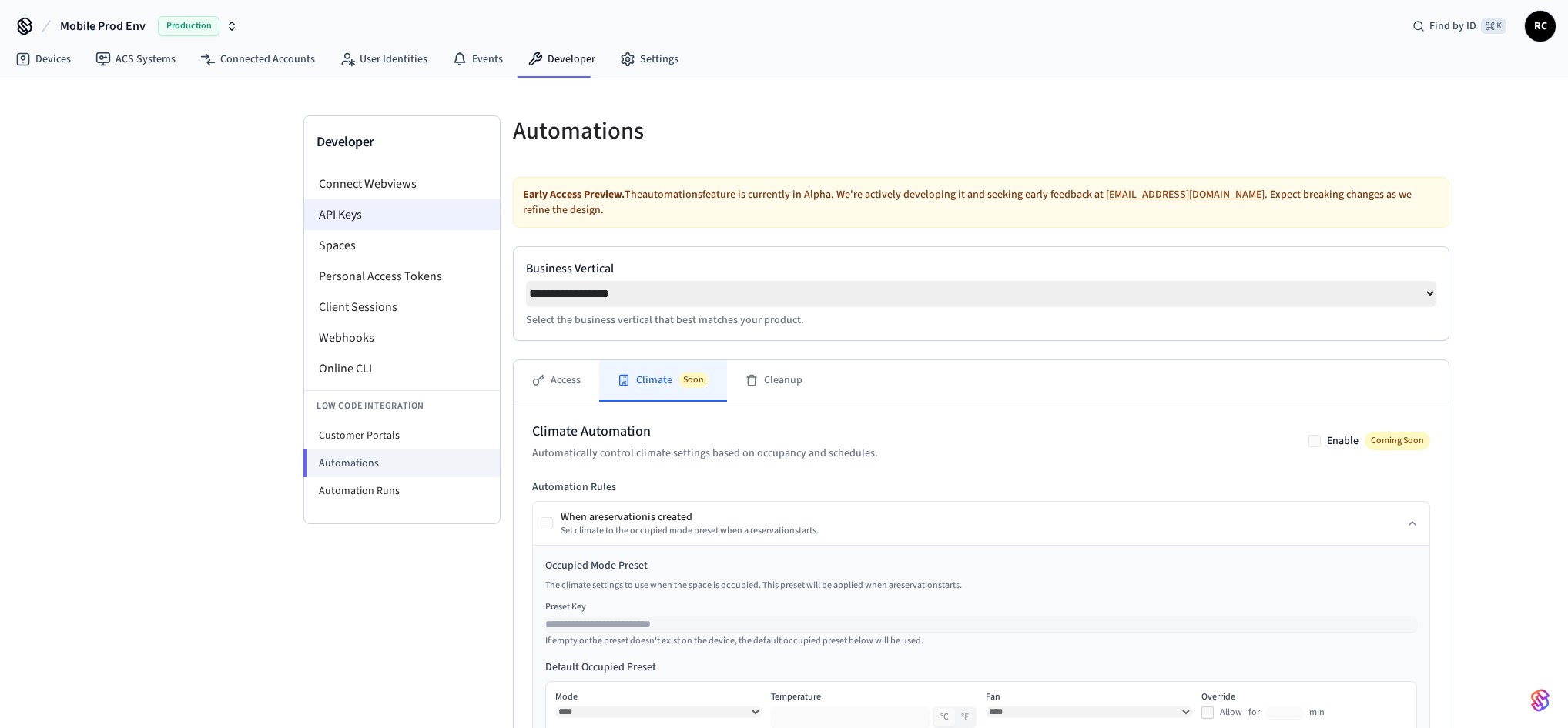
scroll to position [0, 0]
click at [149, 16] on button "Mobile Prod Env Production" at bounding box center [149, 29] width 187 height 32
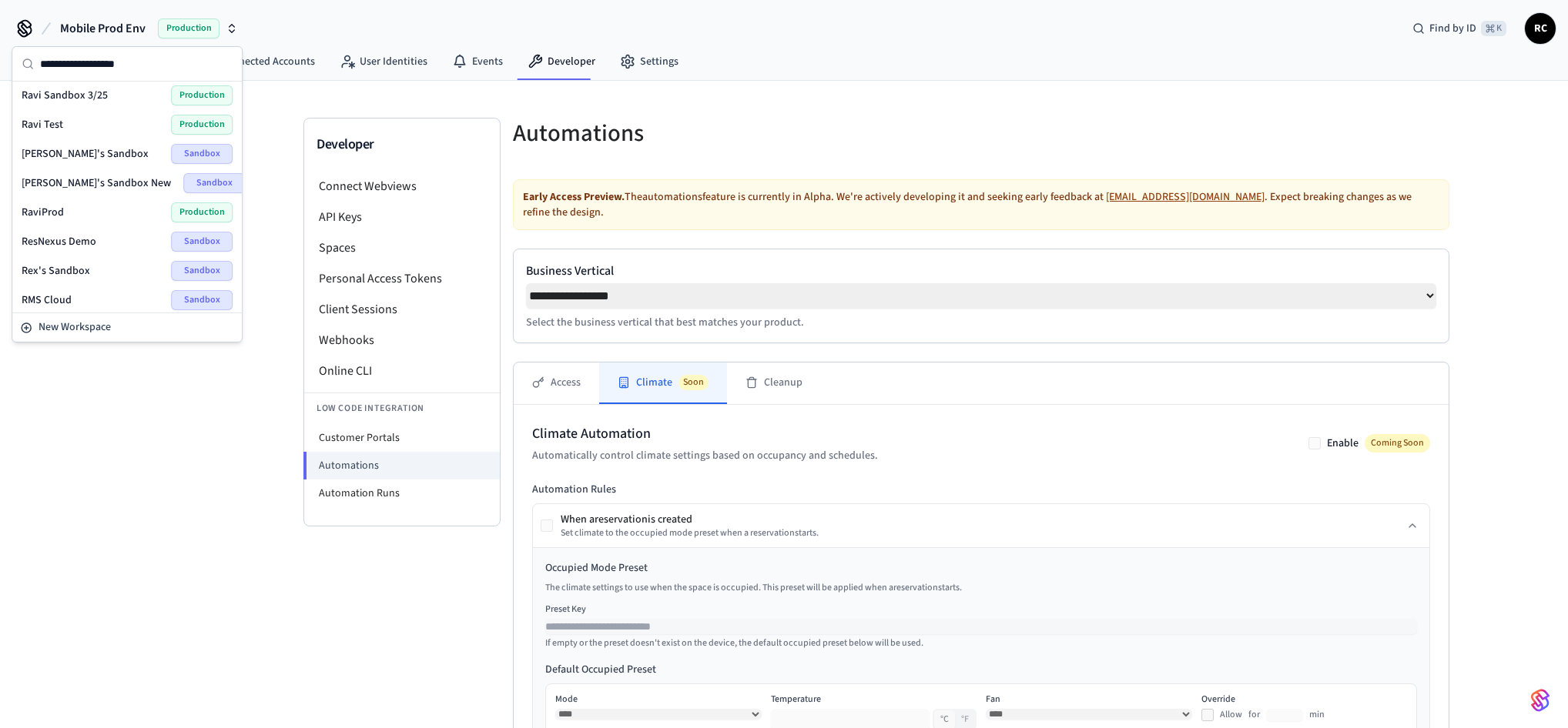
scroll to position [2206, 0]
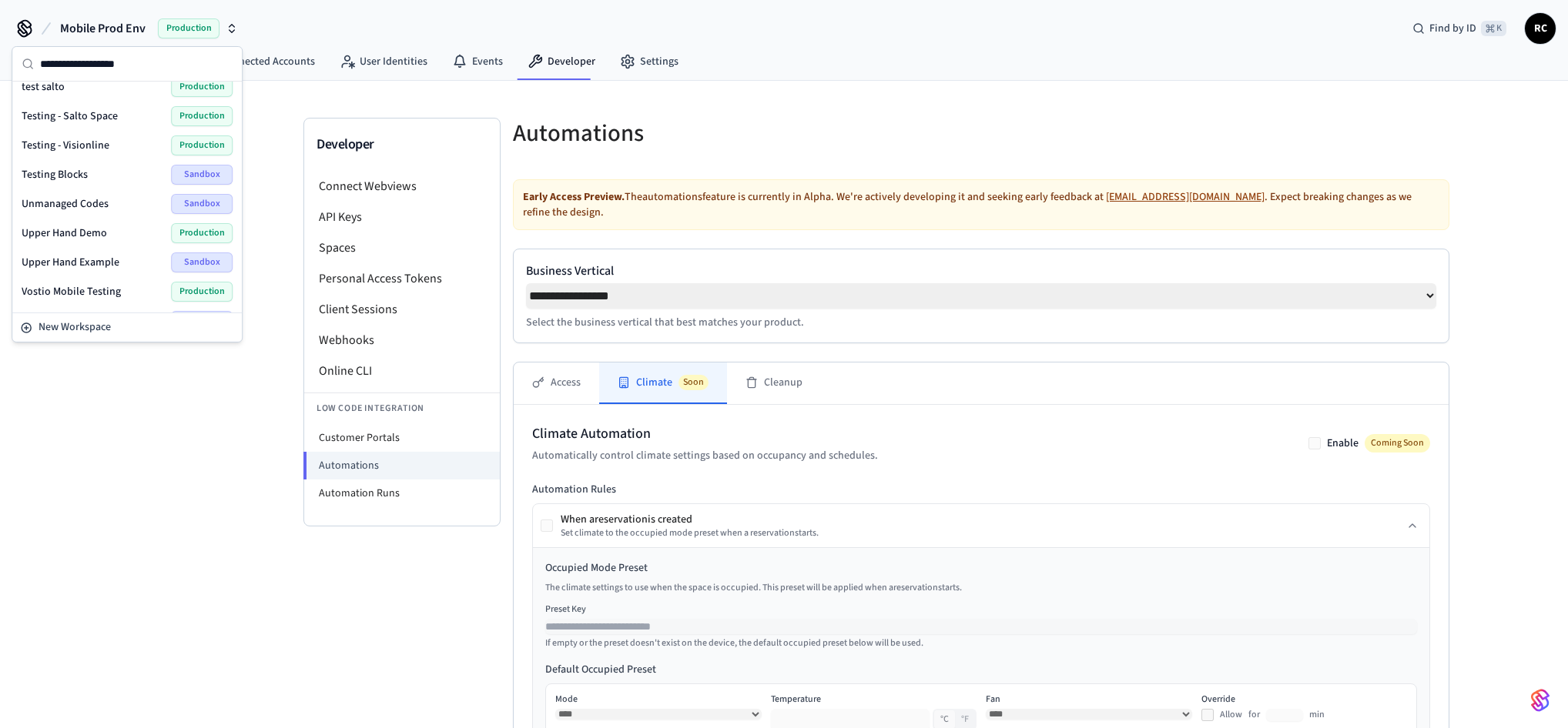
click at [109, 311] on div "Wodify Example Sandbox" at bounding box center [126, 321] width 211 height 20
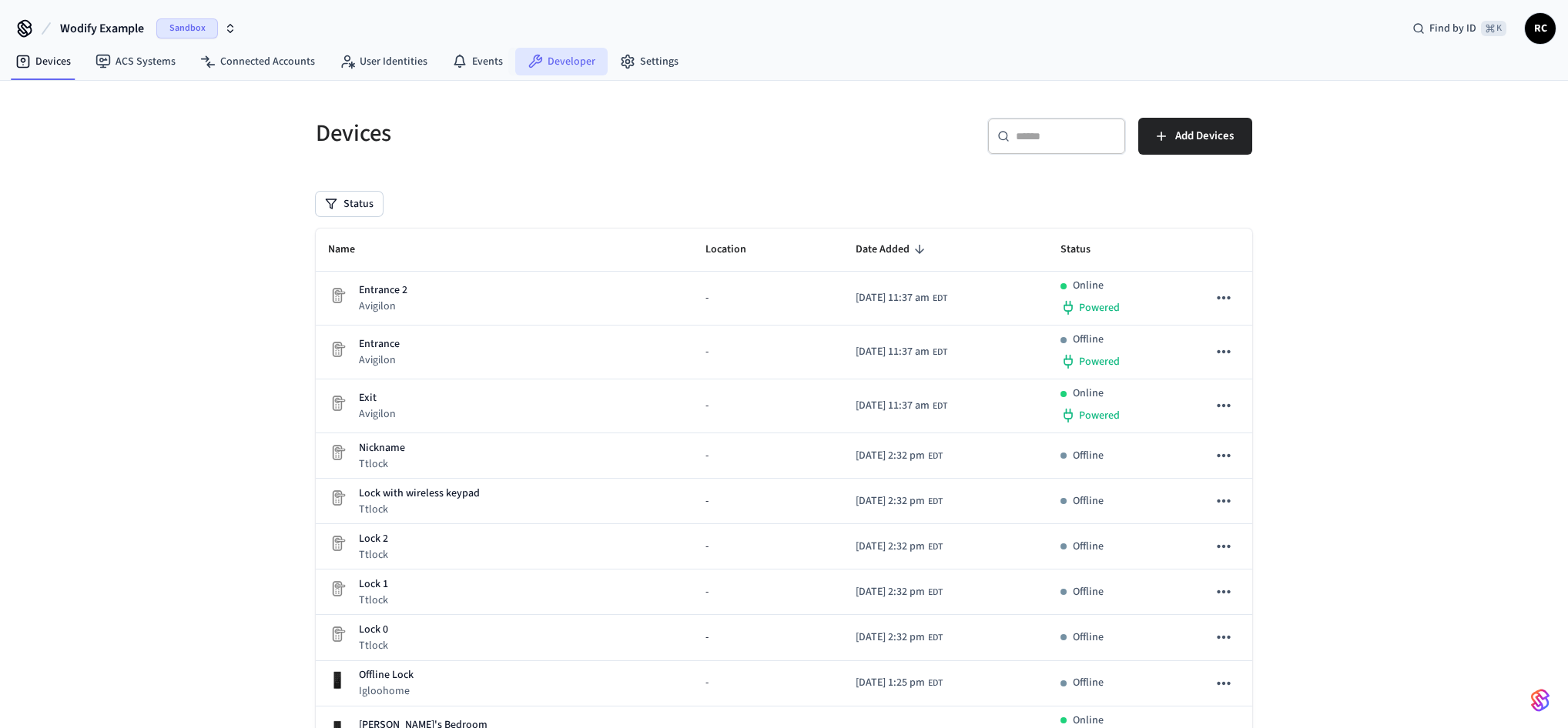
click at [540, 68] on link "Developer" at bounding box center [562, 61] width 92 height 28
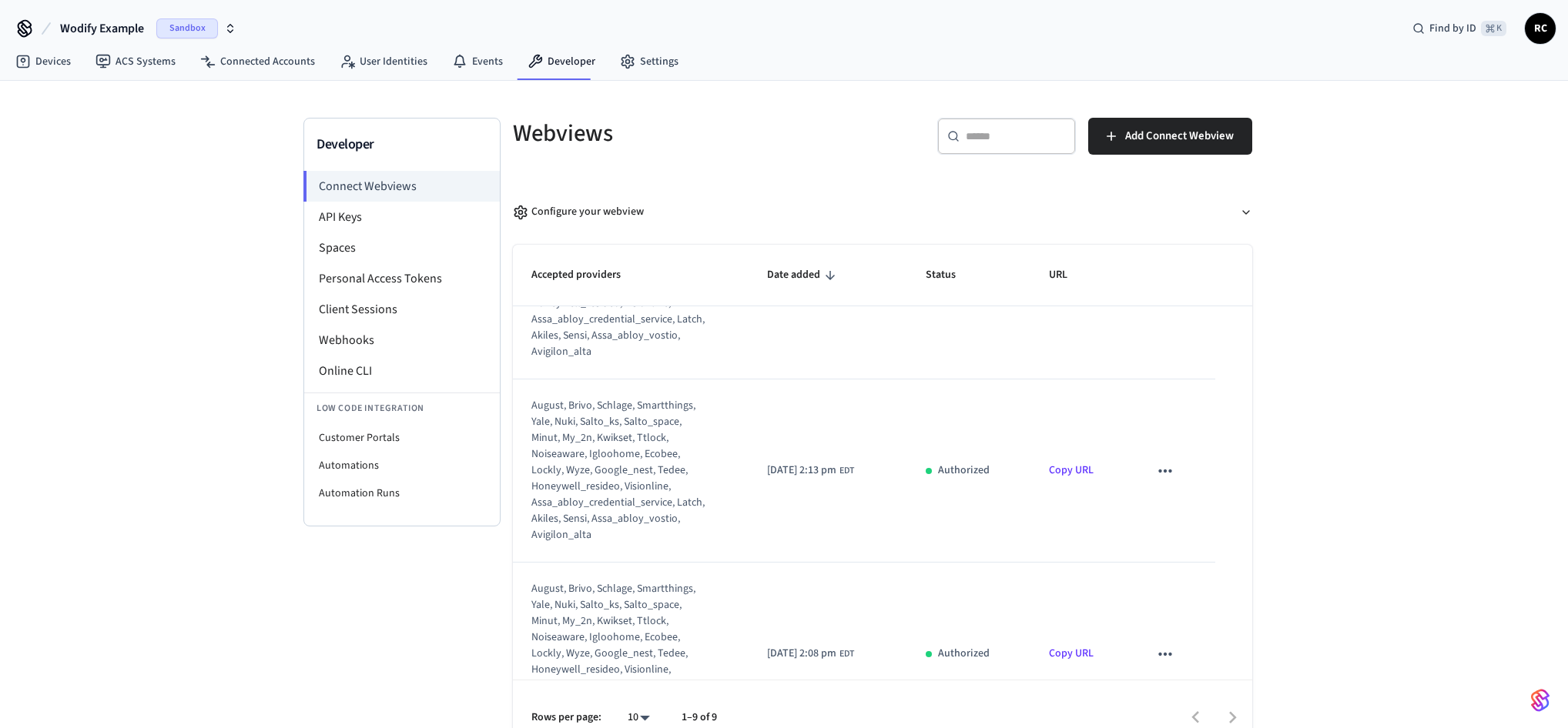
scroll to position [111, 0]
click at [431, 446] on li "Customer Portals" at bounding box center [402, 438] width 196 height 28
select select "**********"
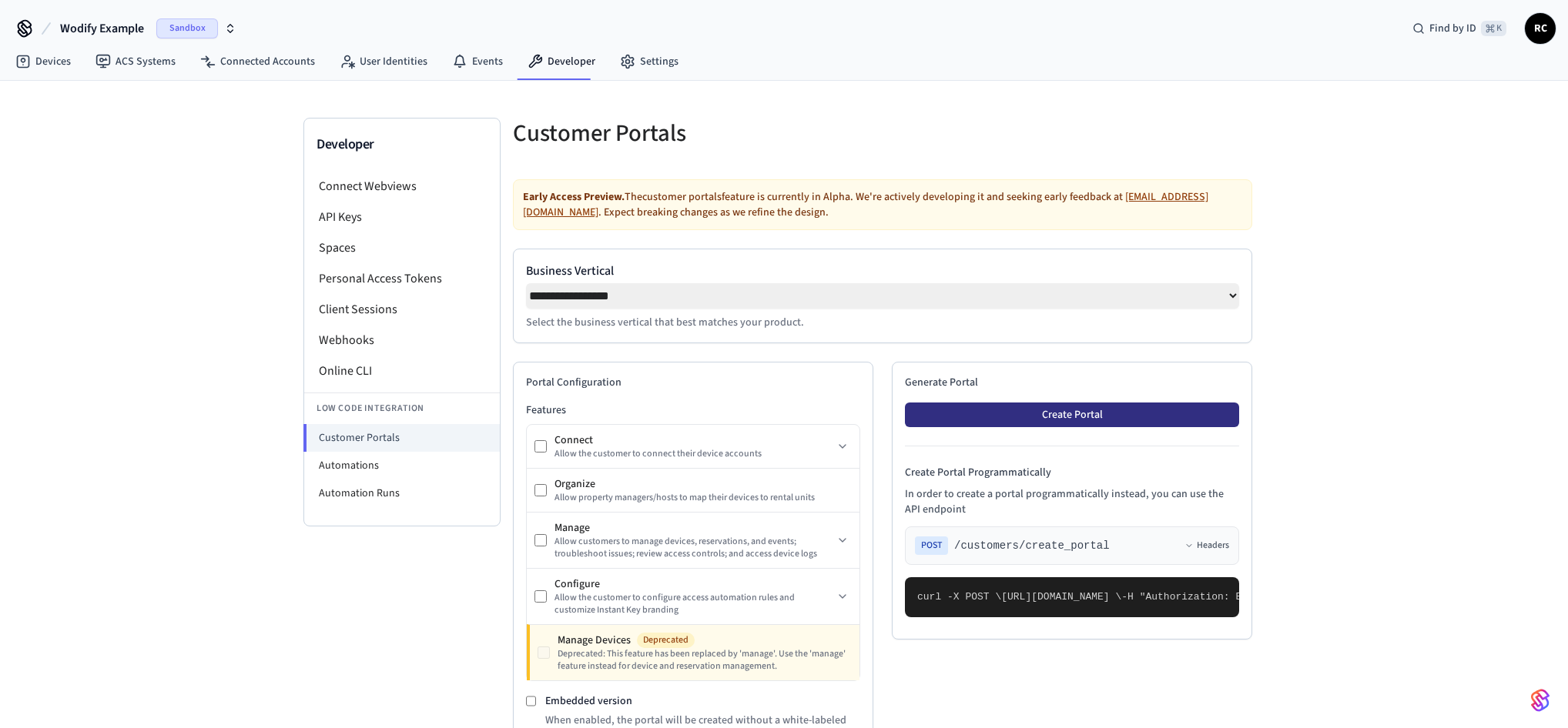
click at [1073, 423] on button "Create Portal" at bounding box center [1072, 414] width 335 height 24
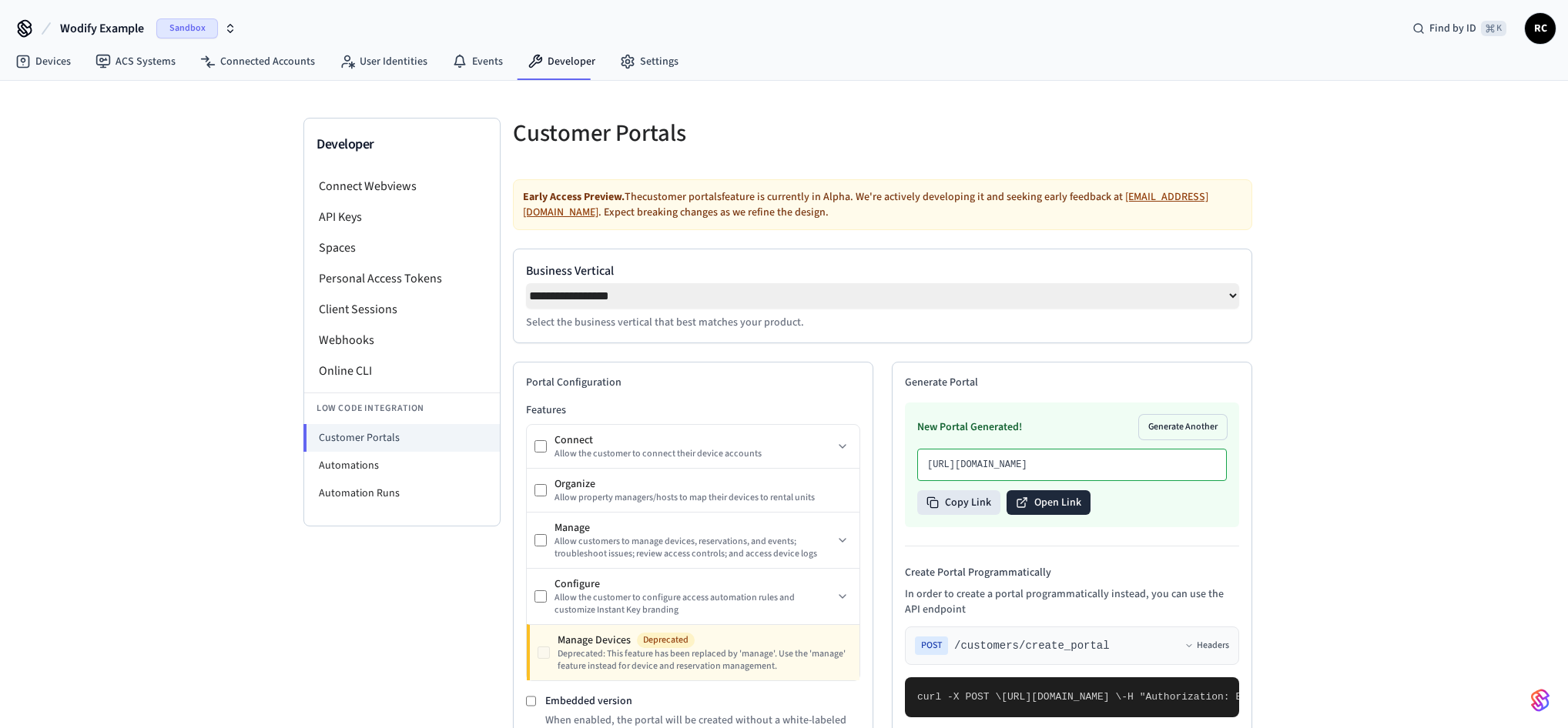
click at [1042, 516] on button "Open Link" at bounding box center [1049, 502] width 84 height 24
click at [144, 30] on button "Wodify Example Sandbox" at bounding box center [148, 29] width 186 height 32
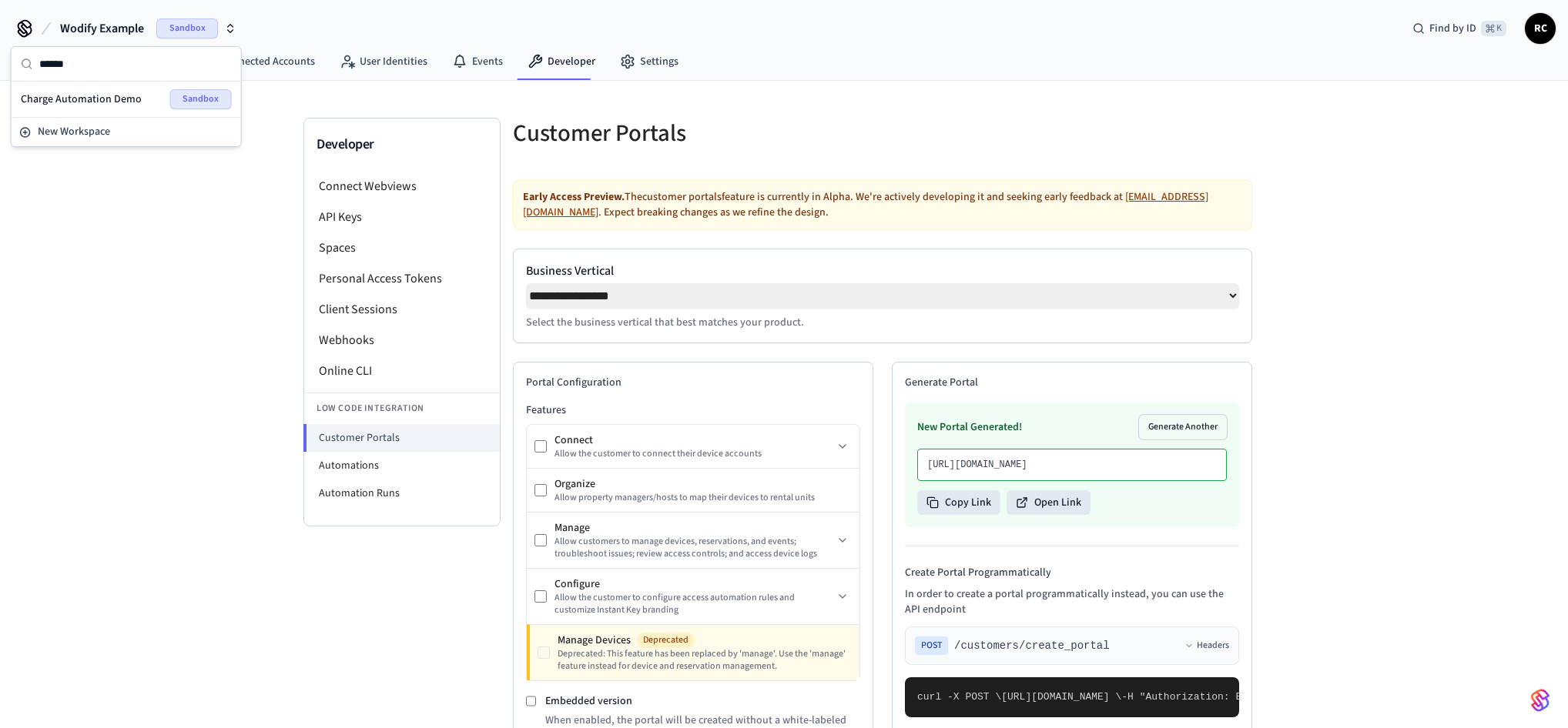
type input "******"
click at [90, 105] on span "Charge Automation Demo" at bounding box center [81, 99] width 121 height 15
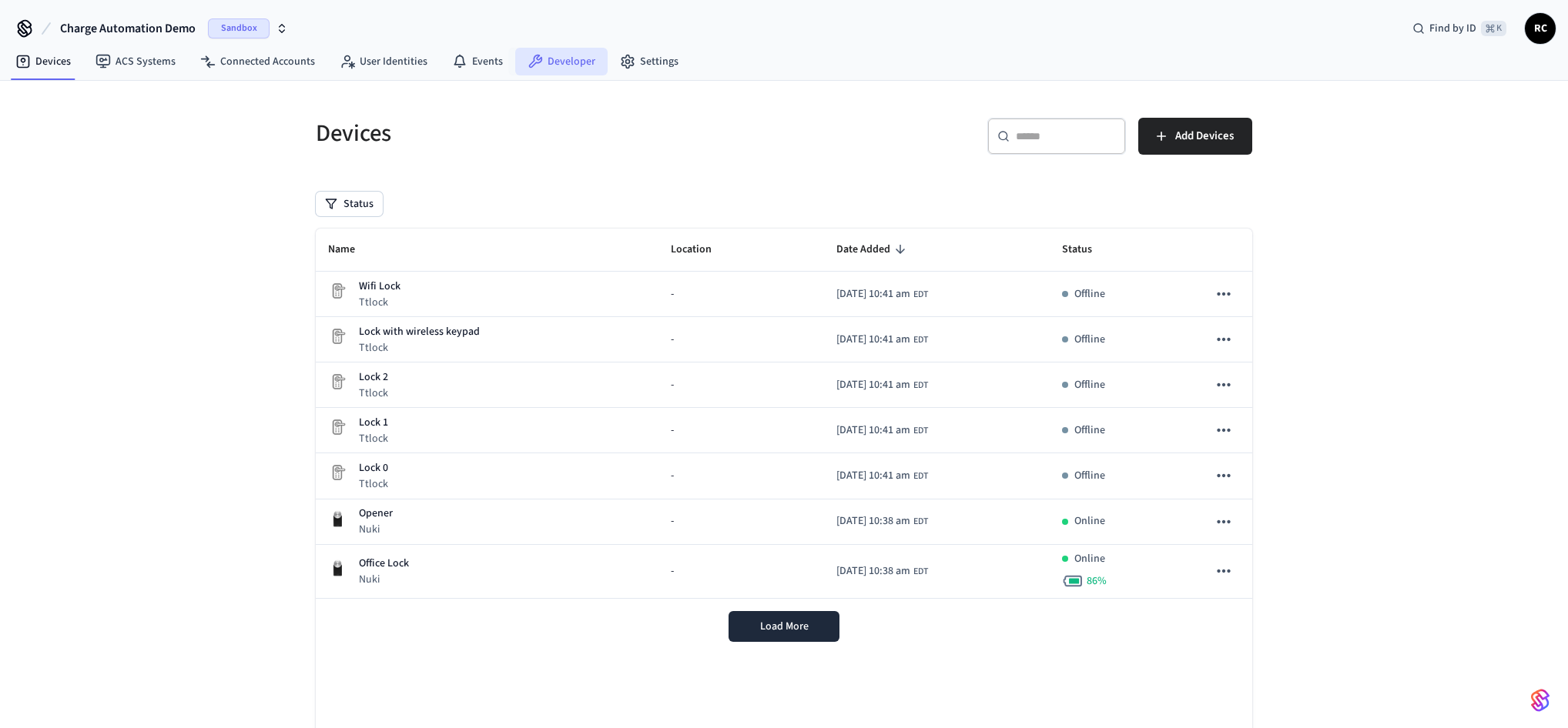
click at [553, 60] on link "Developer" at bounding box center [562, 61] width 92 height 28
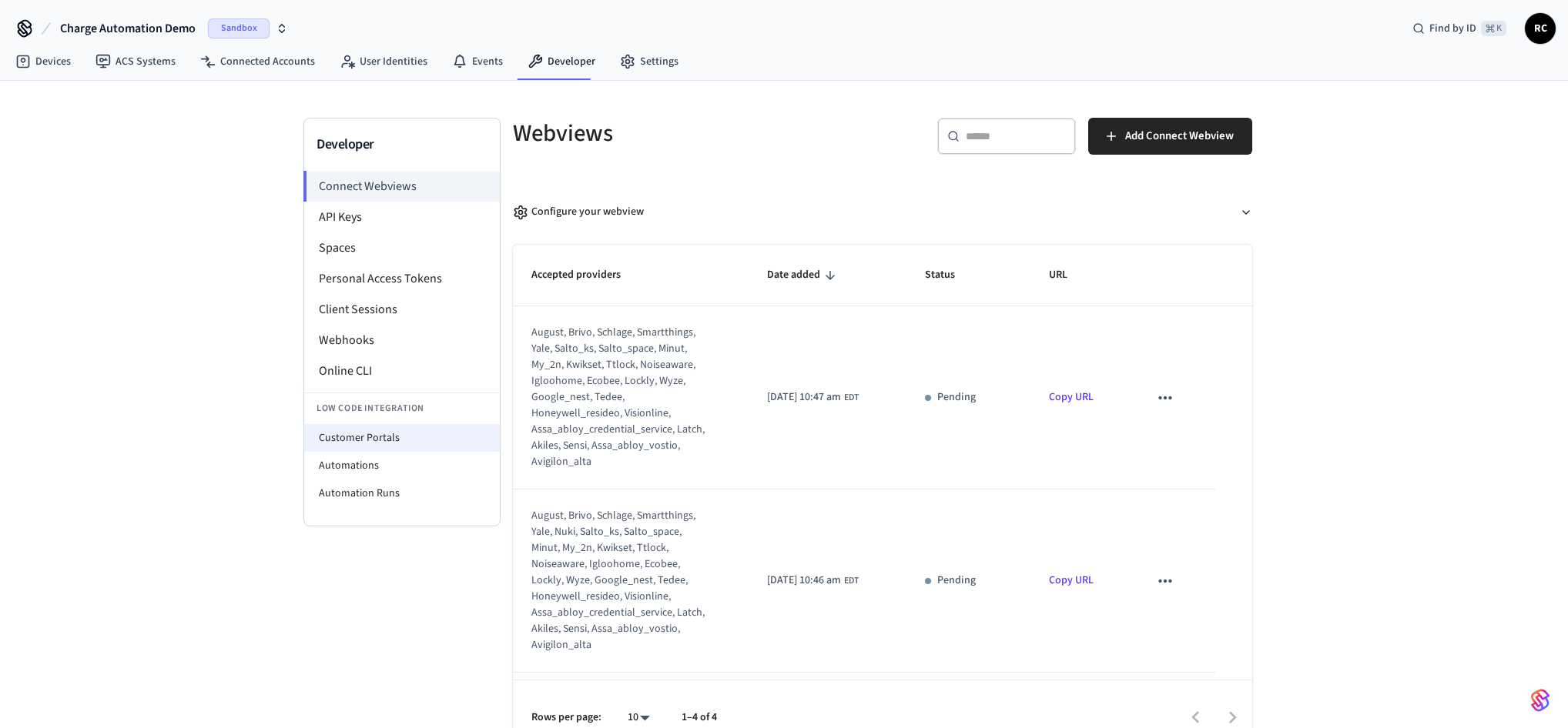
click at [382, 438] on li "Customer Portals" at bounding box center [402, 438] width 196 height 28
select select "**********"
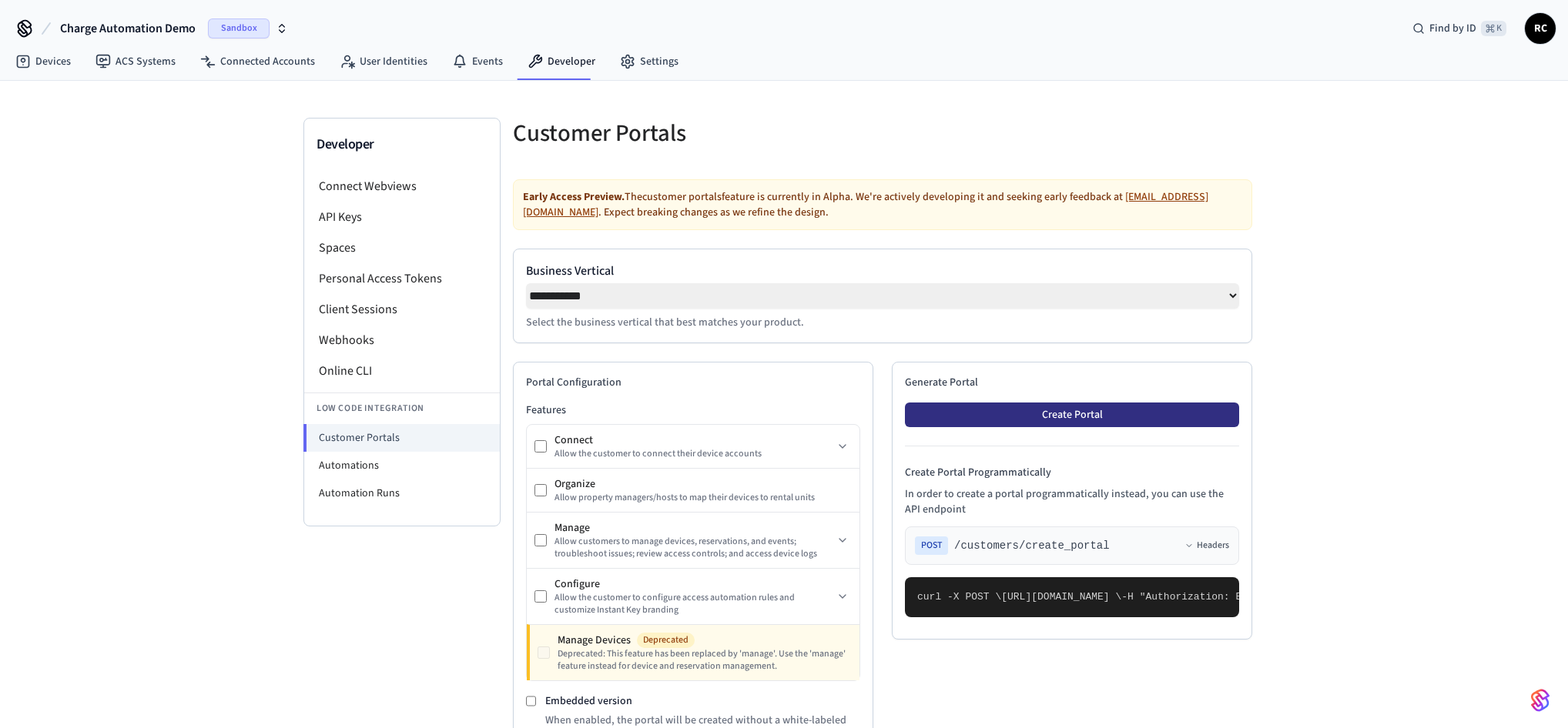
click at [1031, 414] on button "Create Portal" at bounding box center [1072, 414] width 335 height 24
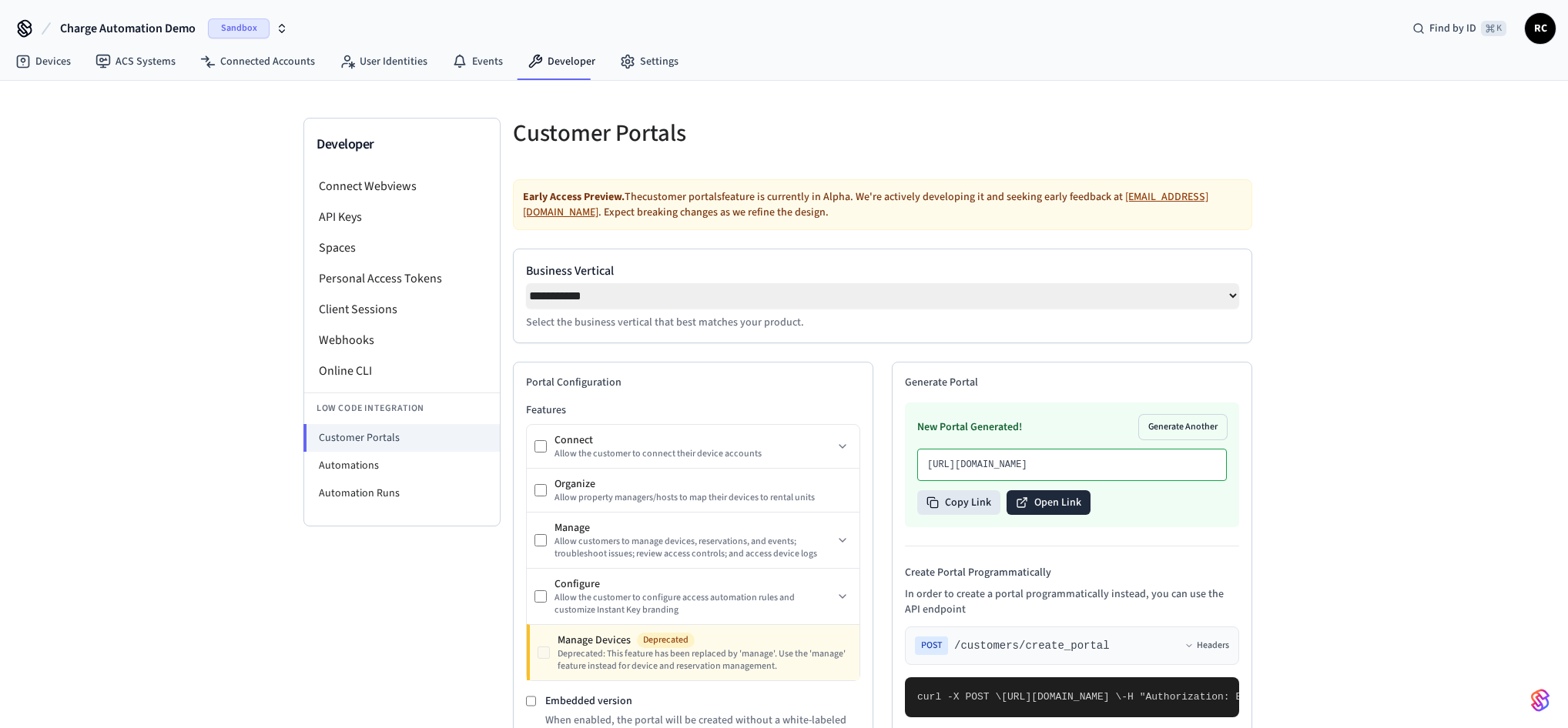
click at [1063, 516] on button "Open Link" at bounding box center [1049, 502] width 84 height 24
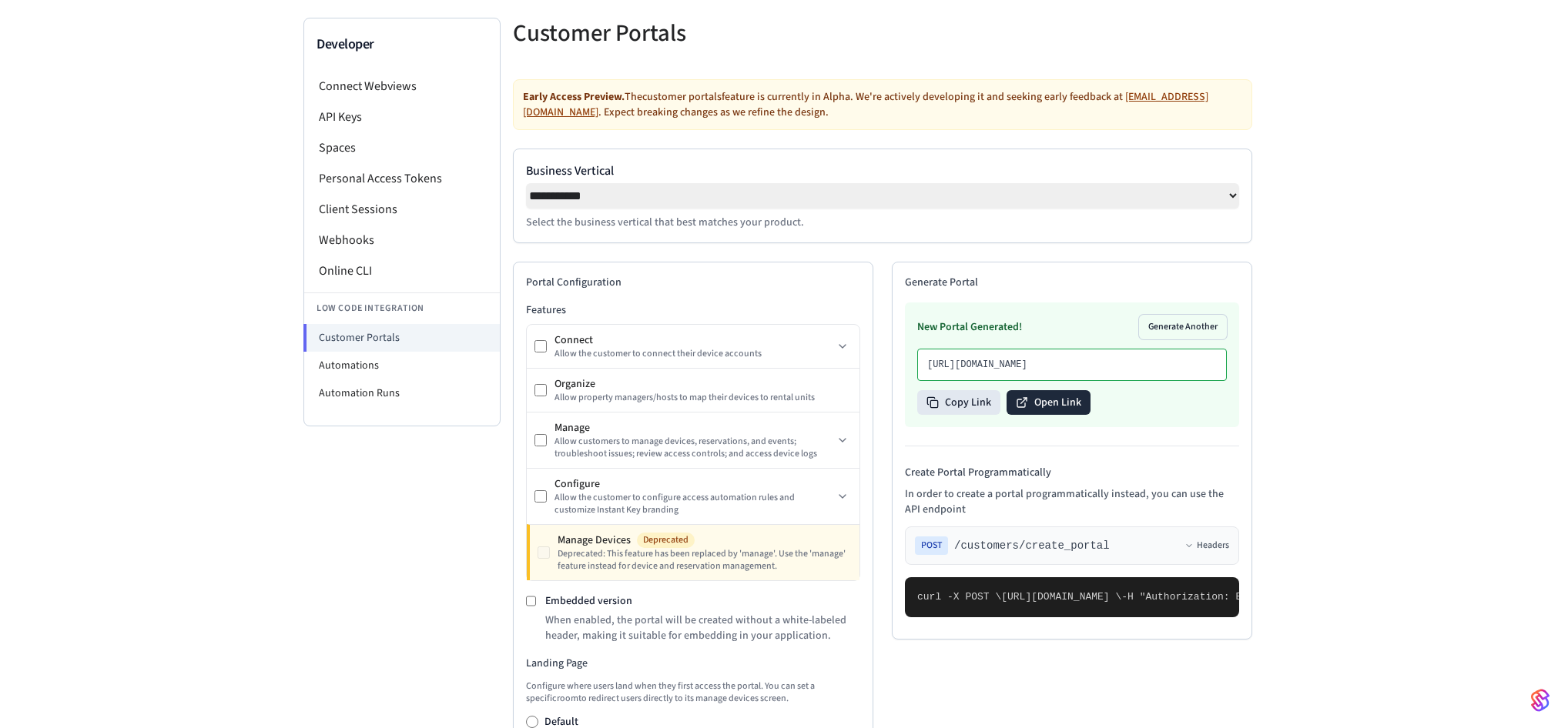
scroll to position [99, 0]
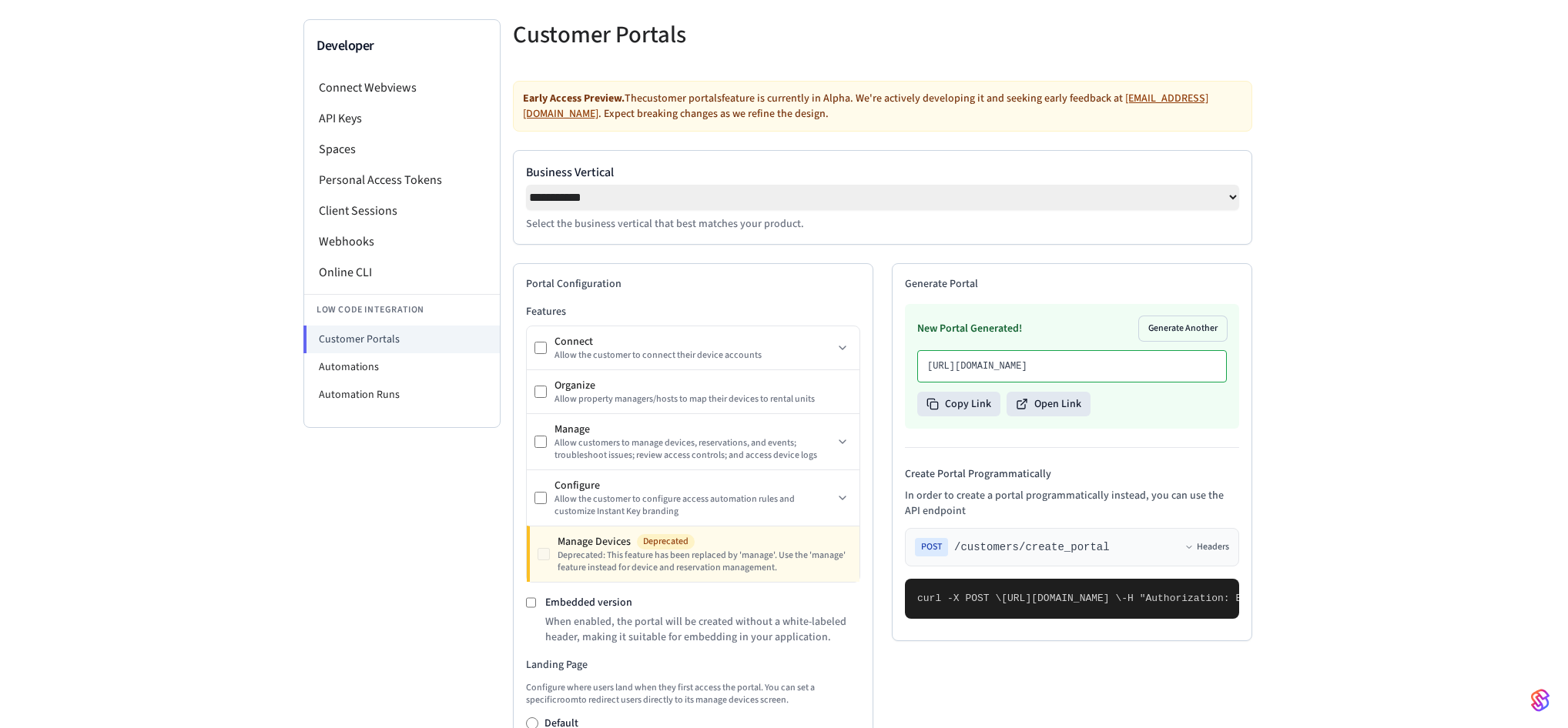
click at [829, 95] on div "Early Access Preview. The customer portals feature is currently in Alpha. We're…" at bounding box center [883, 106] width 739 height 51
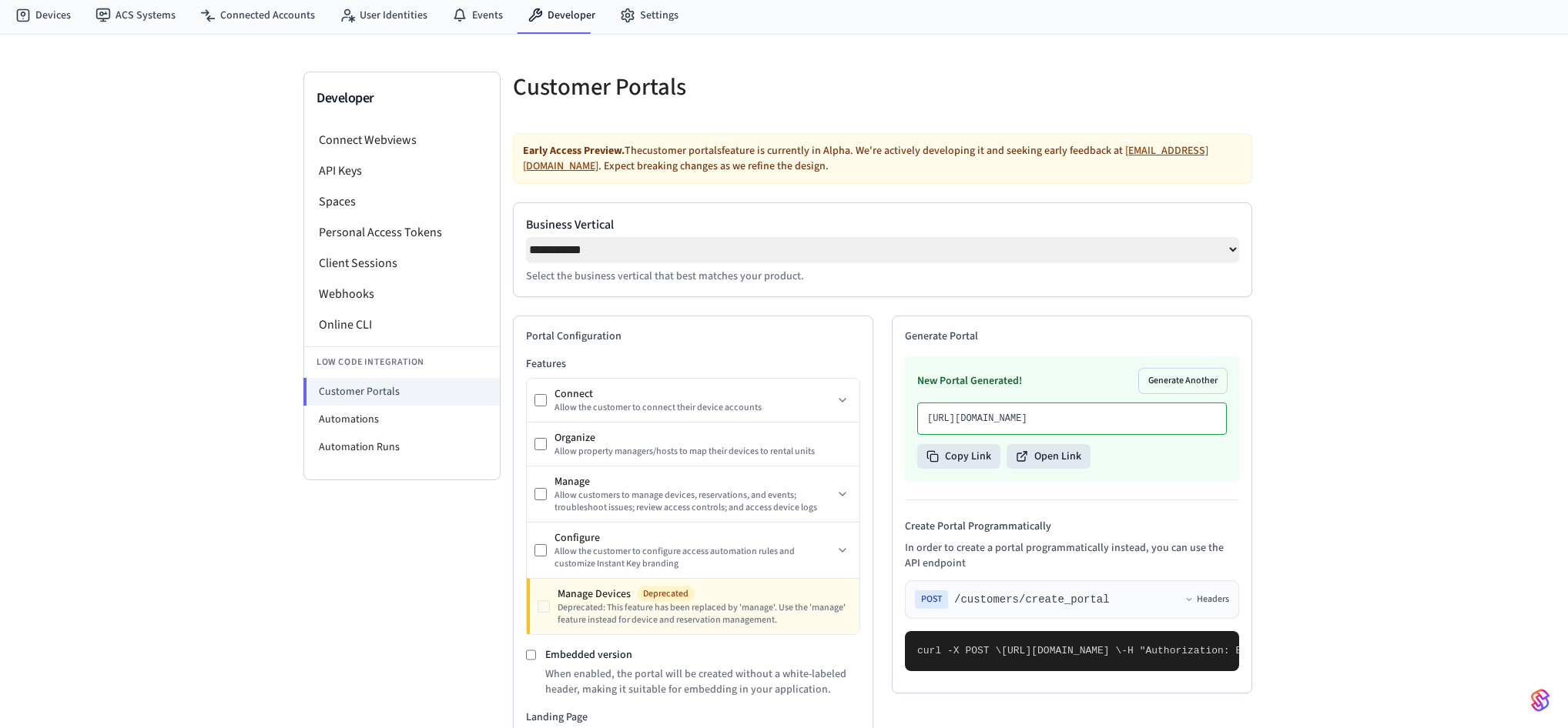
scroll to position [0, 0]
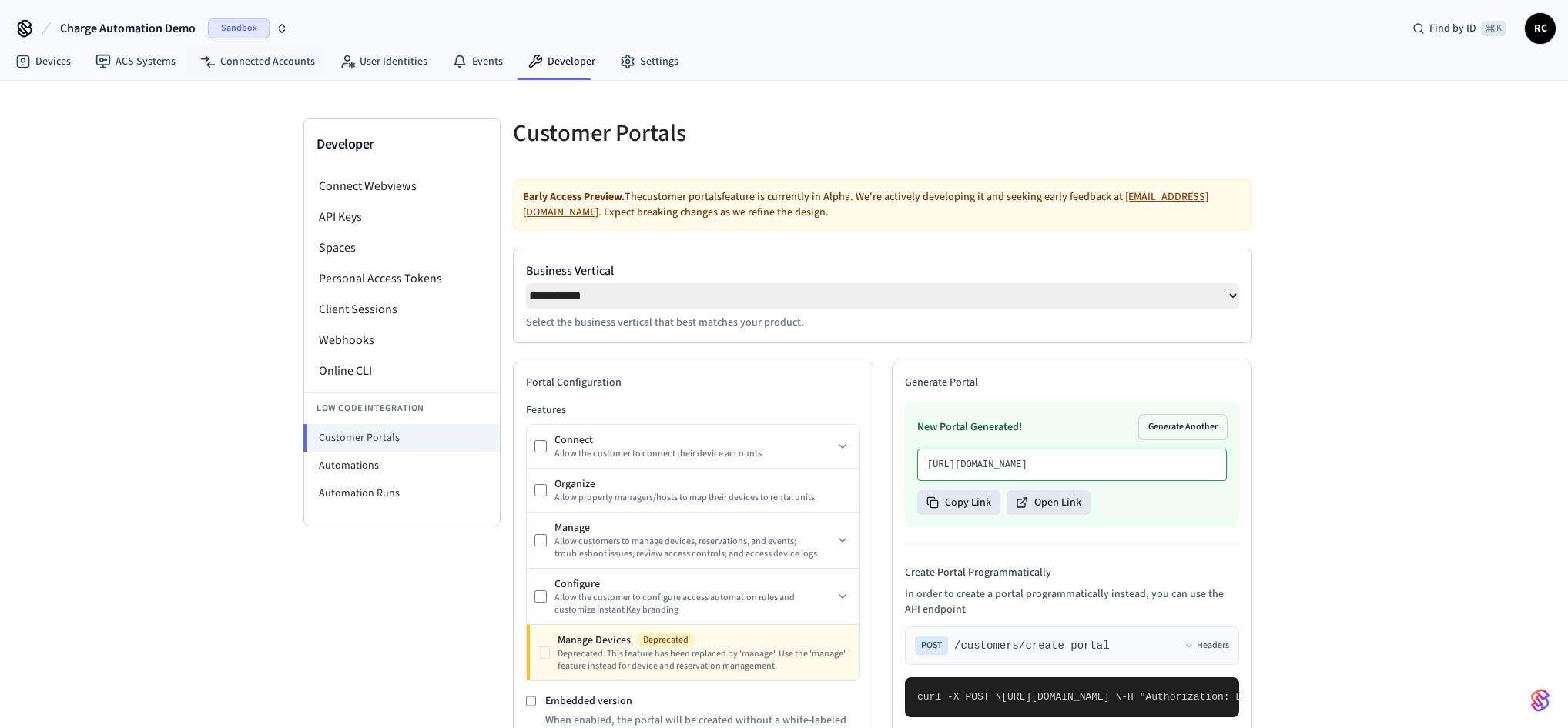
click at [155, 18] on button "Charge Automation Demo Sandbox" at bounding box center [174, 29] width 238 height 32
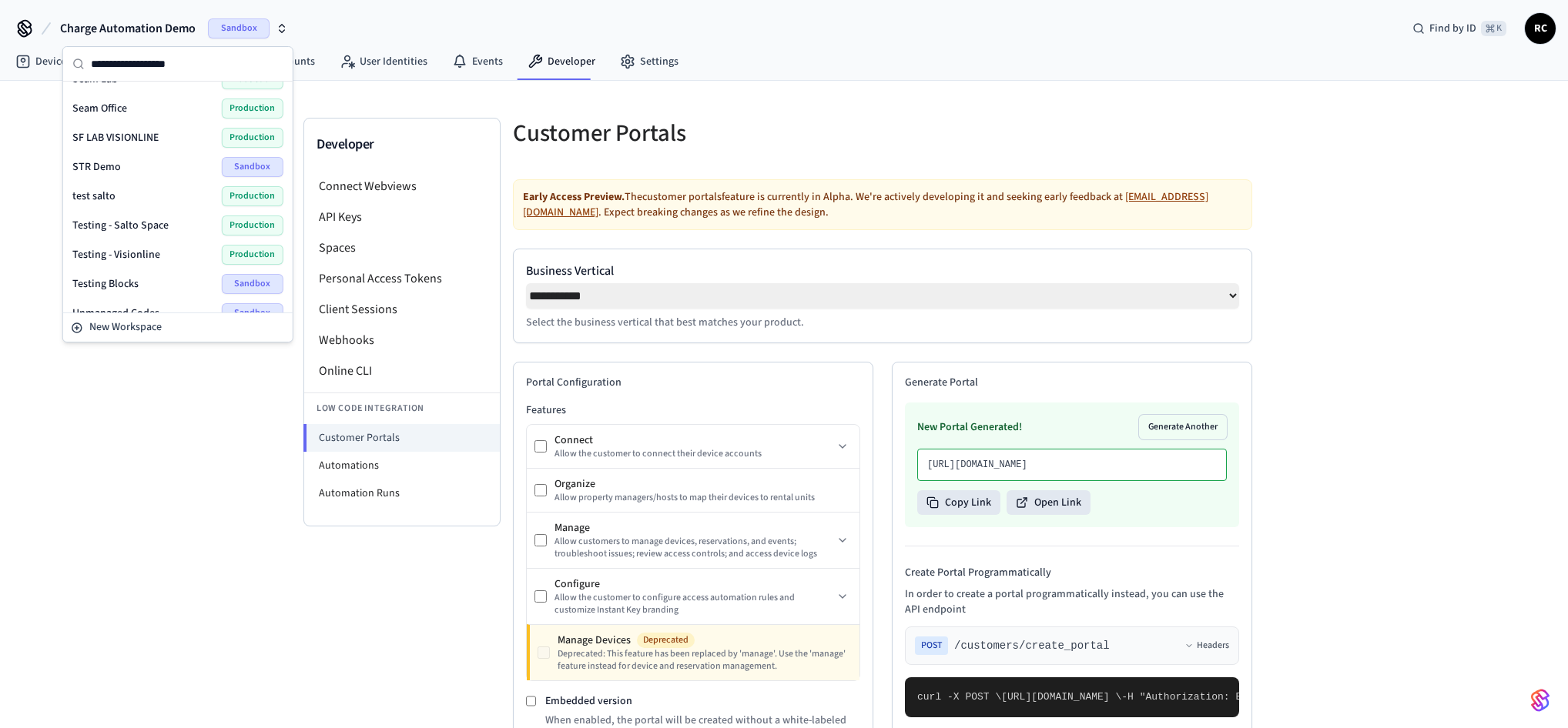
scroll to position [2206, 0]
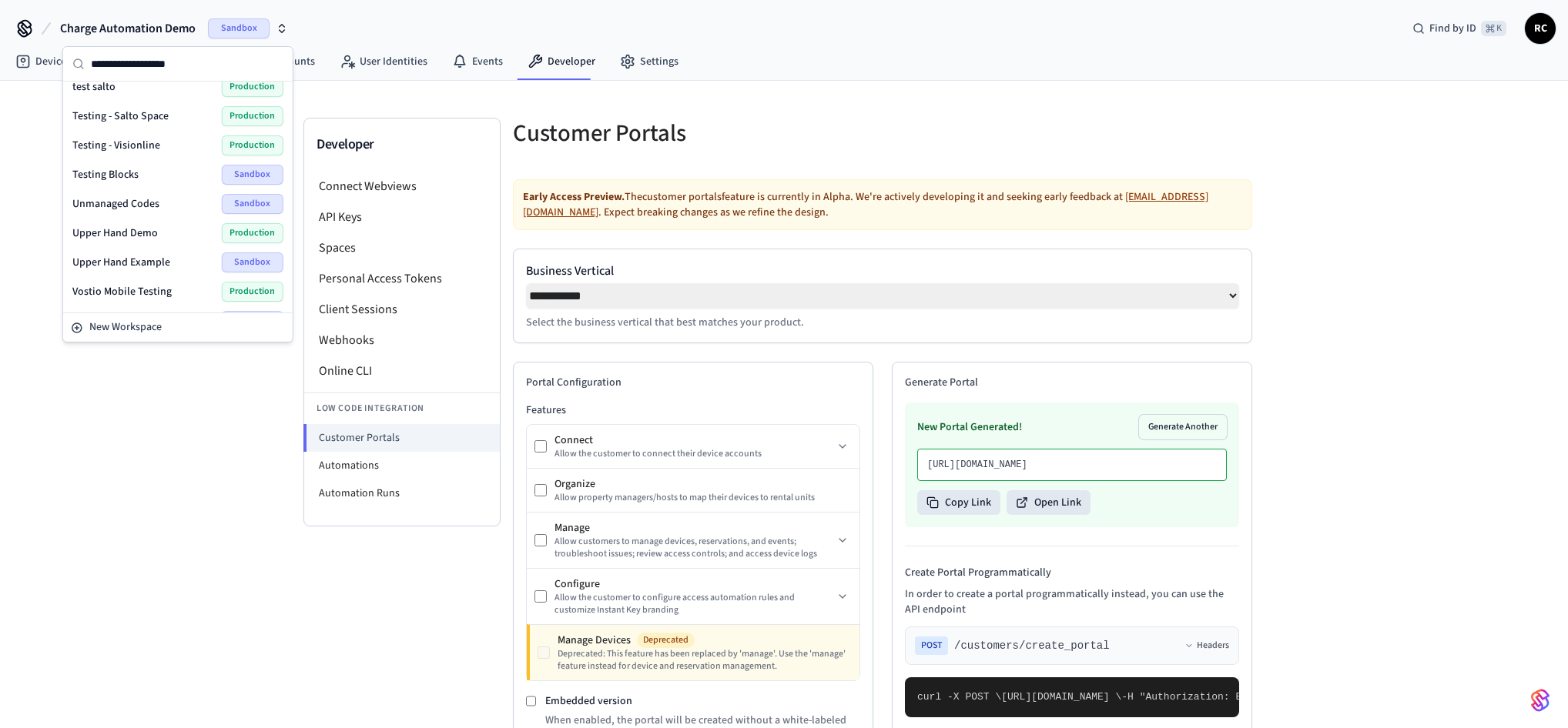
click at [155, 311] on div "Wodify Example Sandbox" at bounding box center [178, 321] width 211 height 20
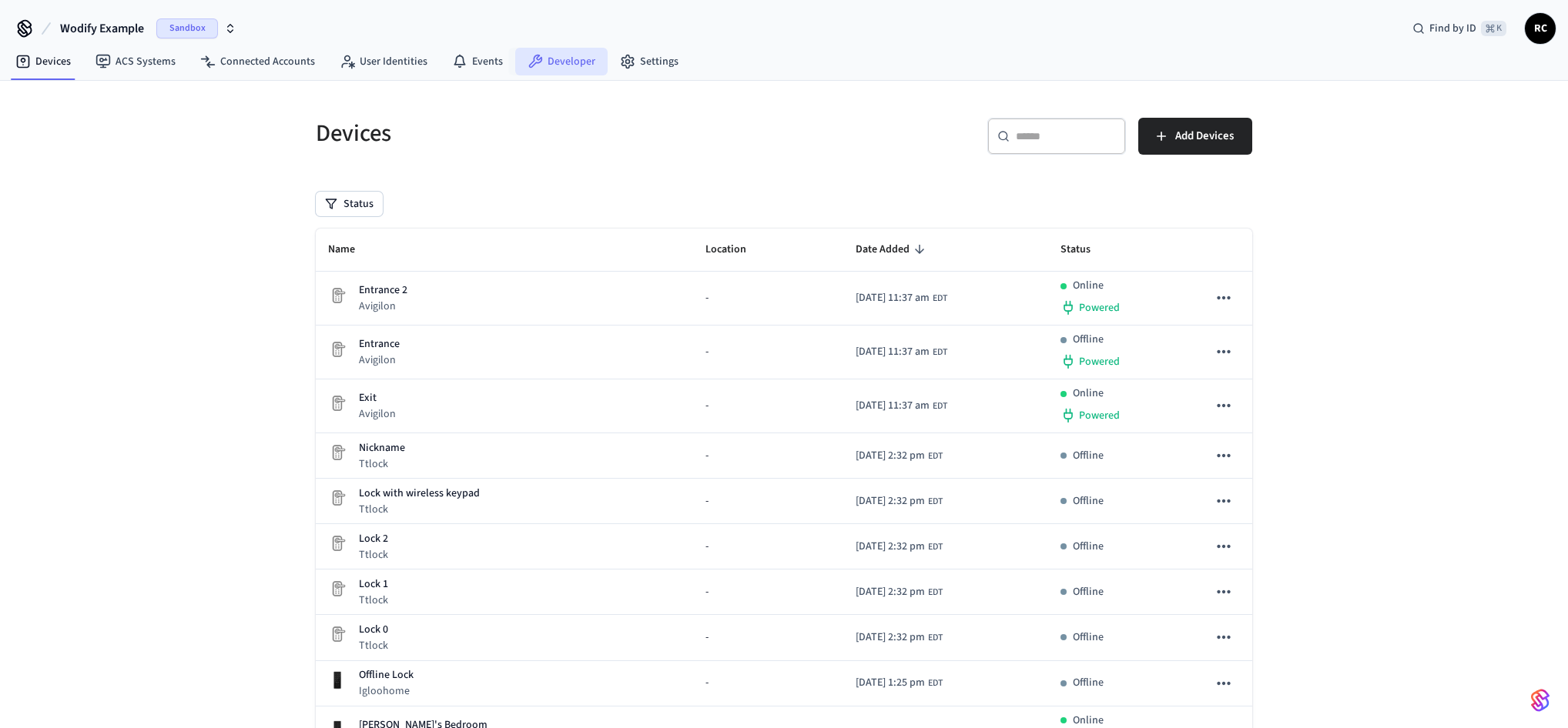
click at [558, 62] on link "Developer" at bounding box center [562, 61] width 92 height 28
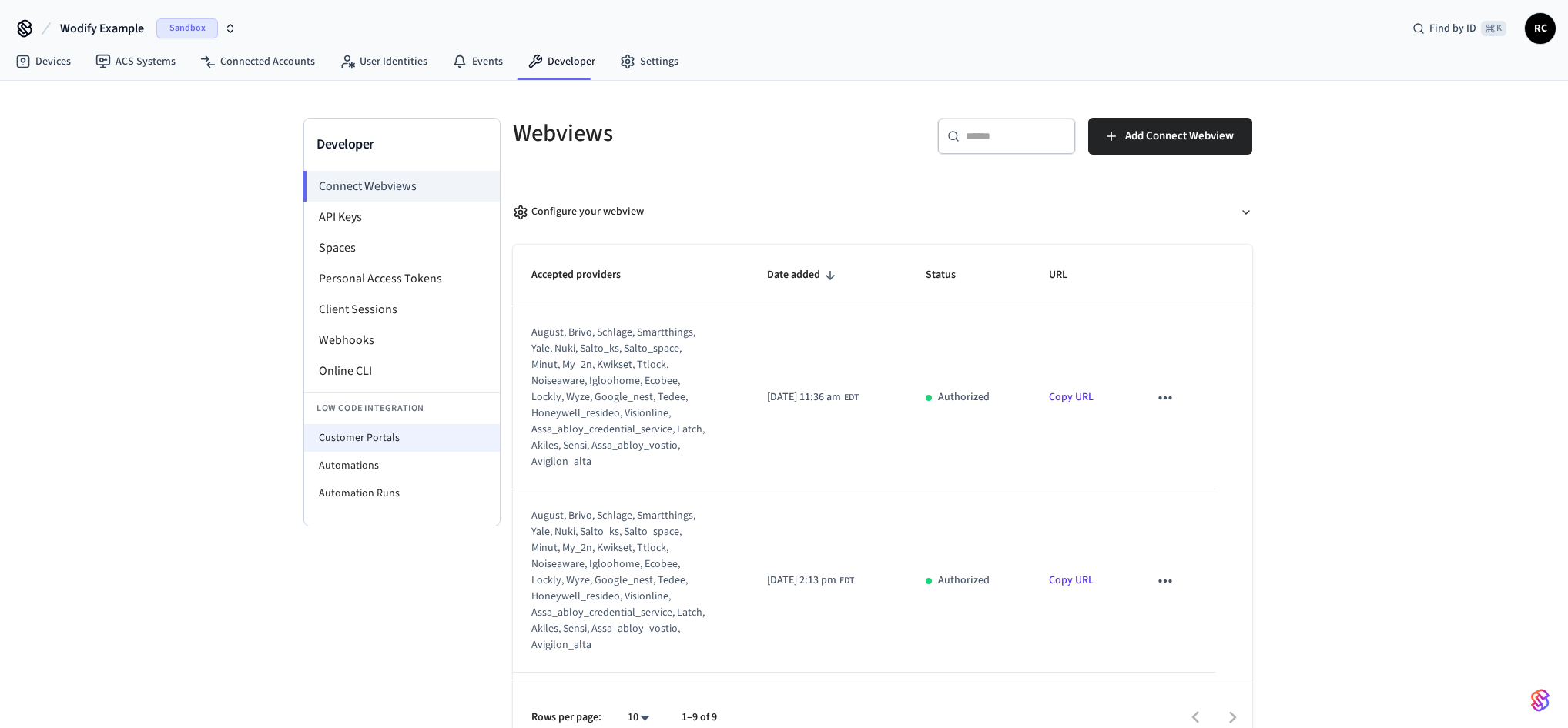
click at [409, 438] on li "Customer Portals" at bounding box center [402, 438] width 196 height 28
select select "**********"
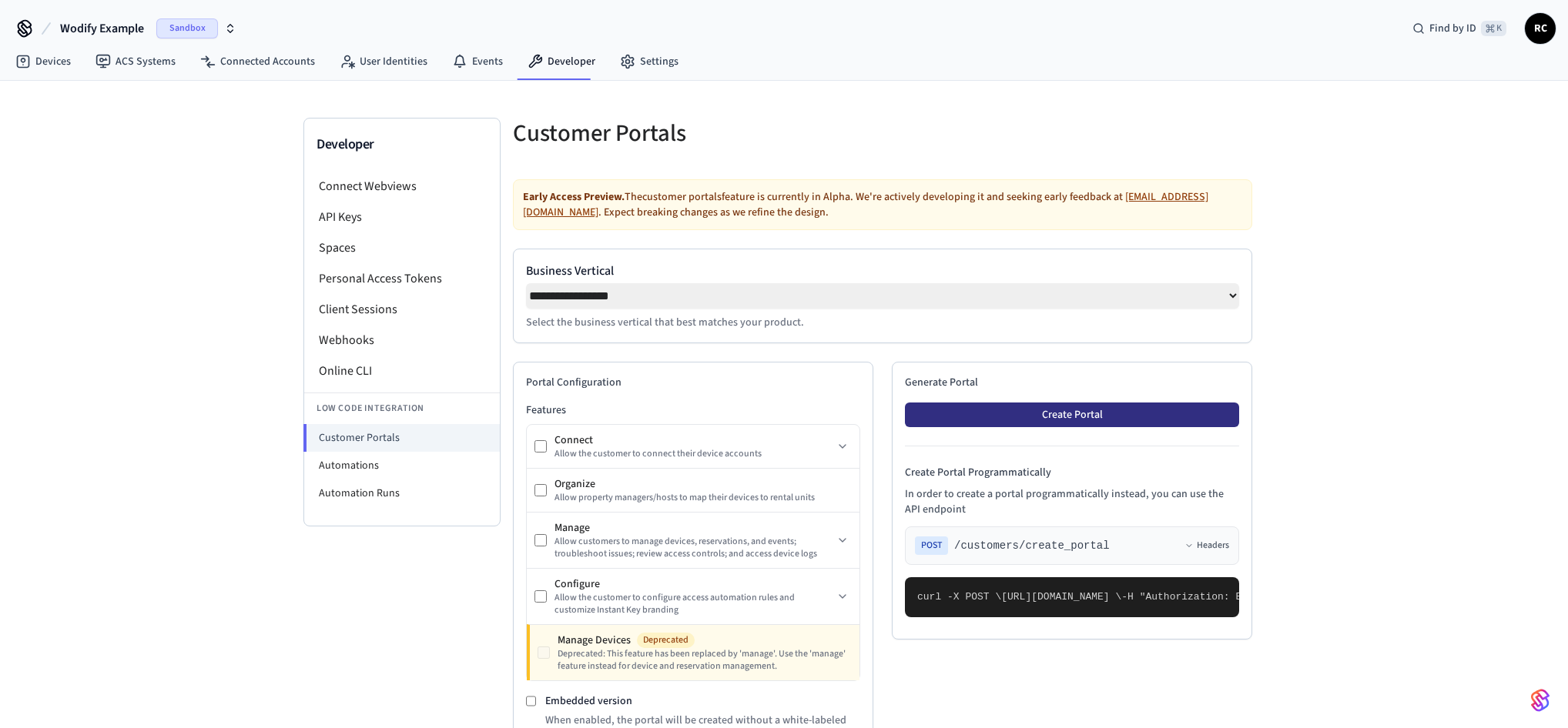
click at [1084, 417] on button "Create Portal" at bounding box center [1072, 414] width 335 height 24
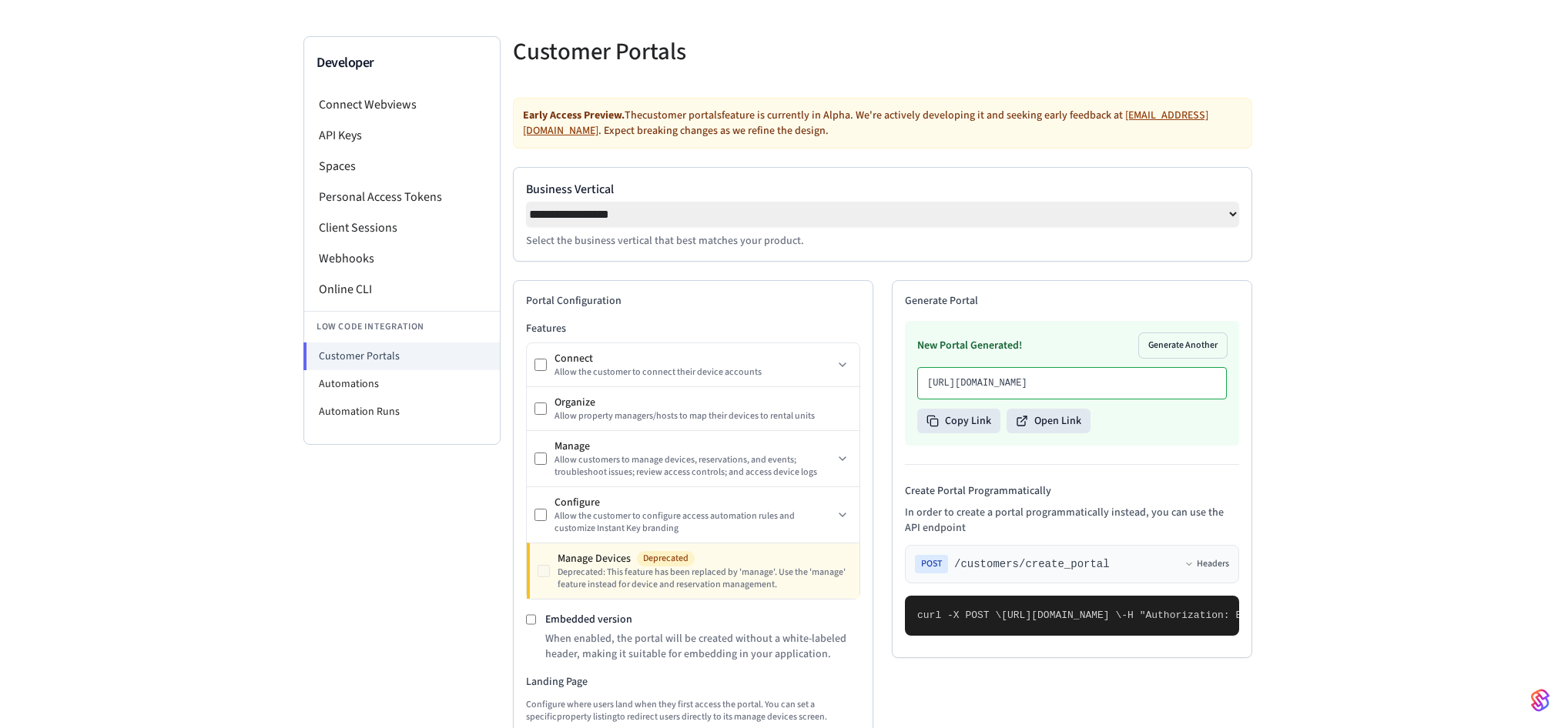
scroll to position [219, 0]
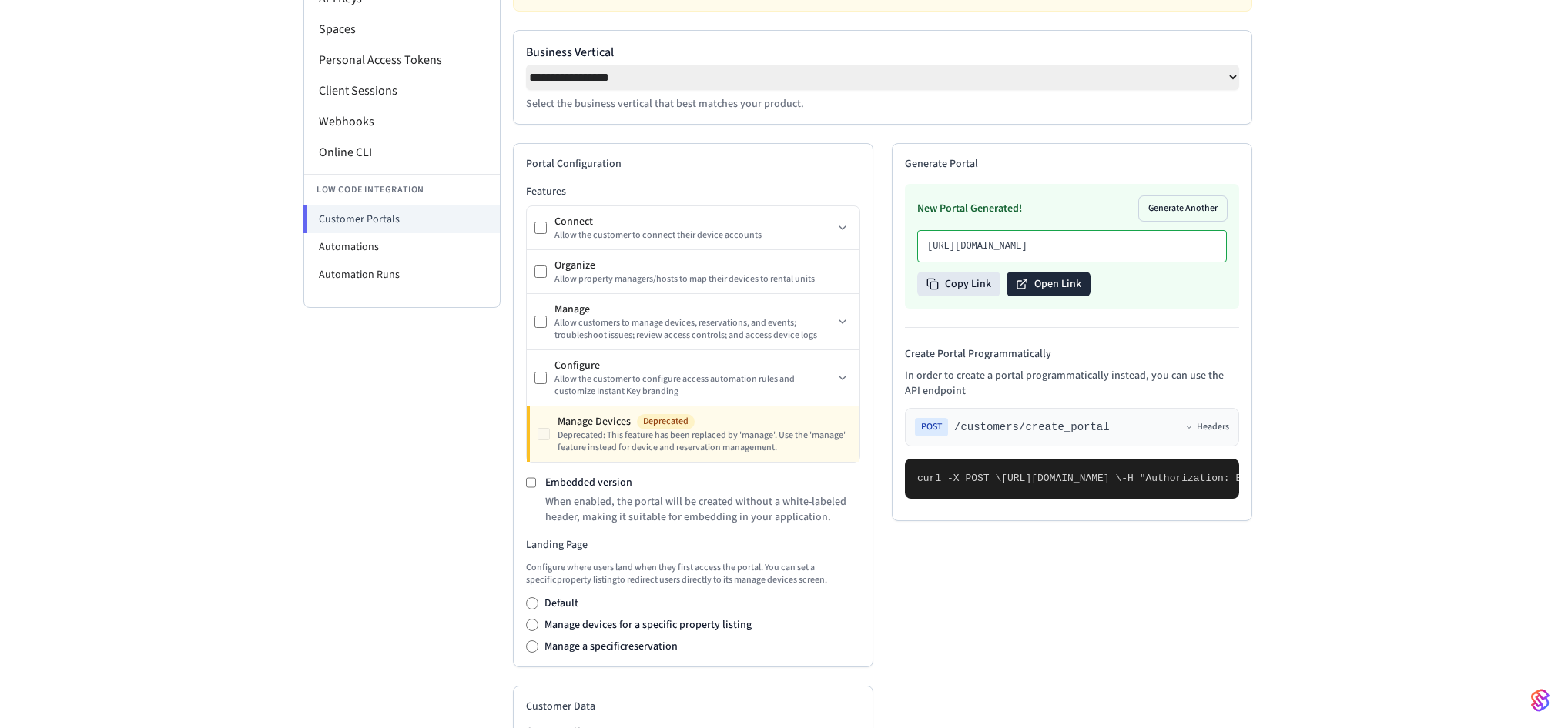
click at [1057, 297] on button "Open Link" at bounding box center [1049, 283] width 84 height 24
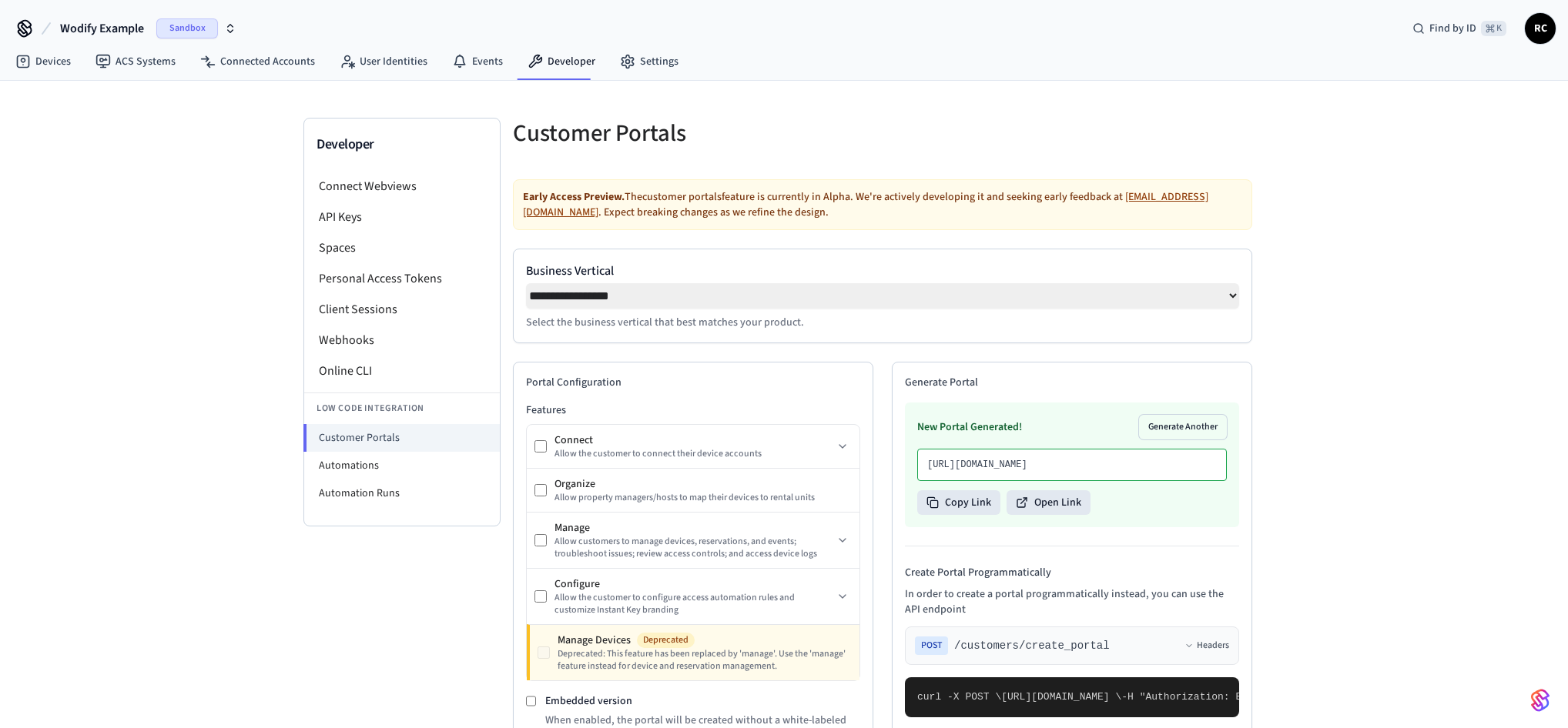
select select "**********"
